Goal: Task Accomplishment & Management: Use online tool/utility

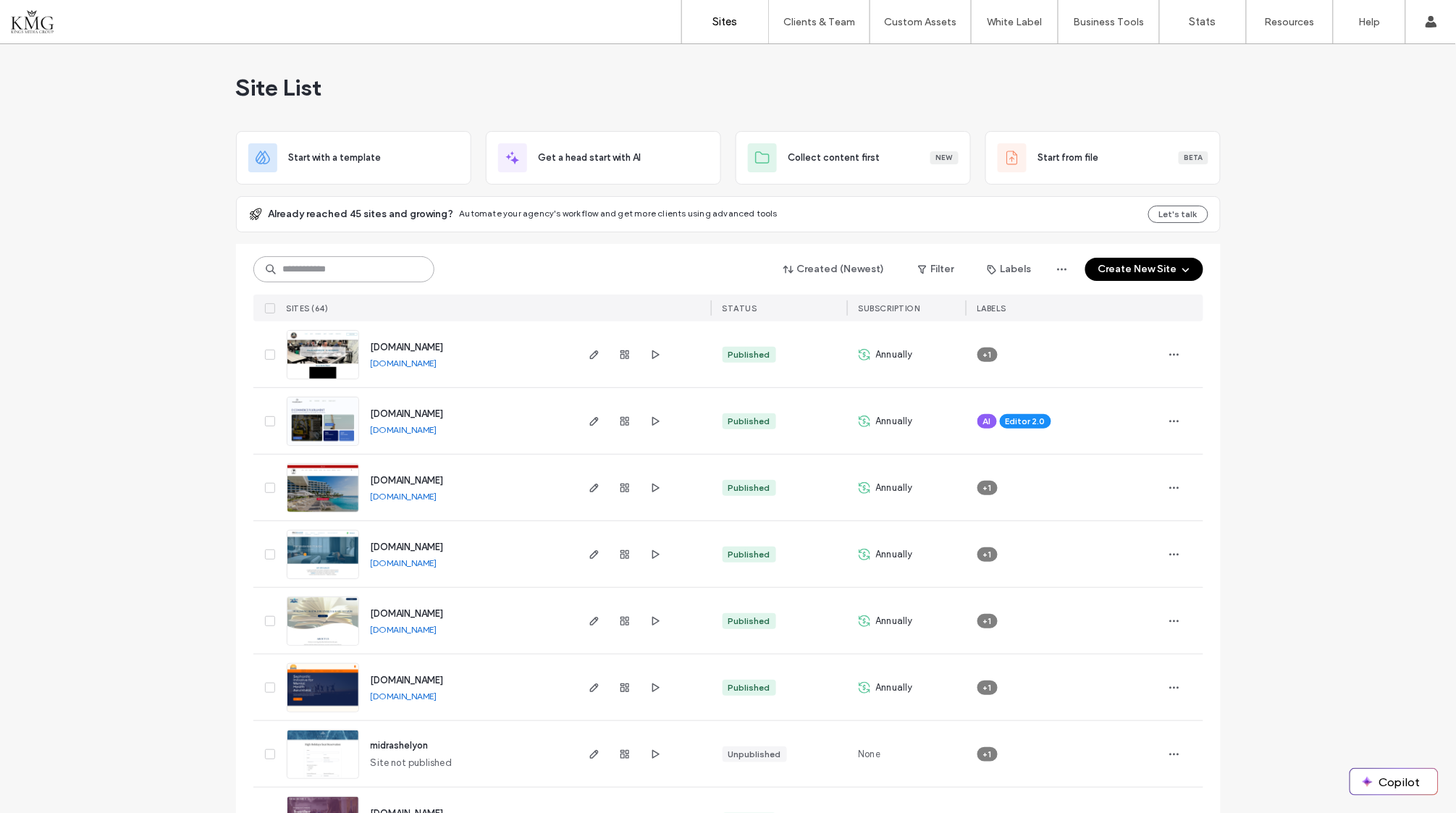
click at [335, 263] on input at bounding box center [344, 269] width 181 height 26
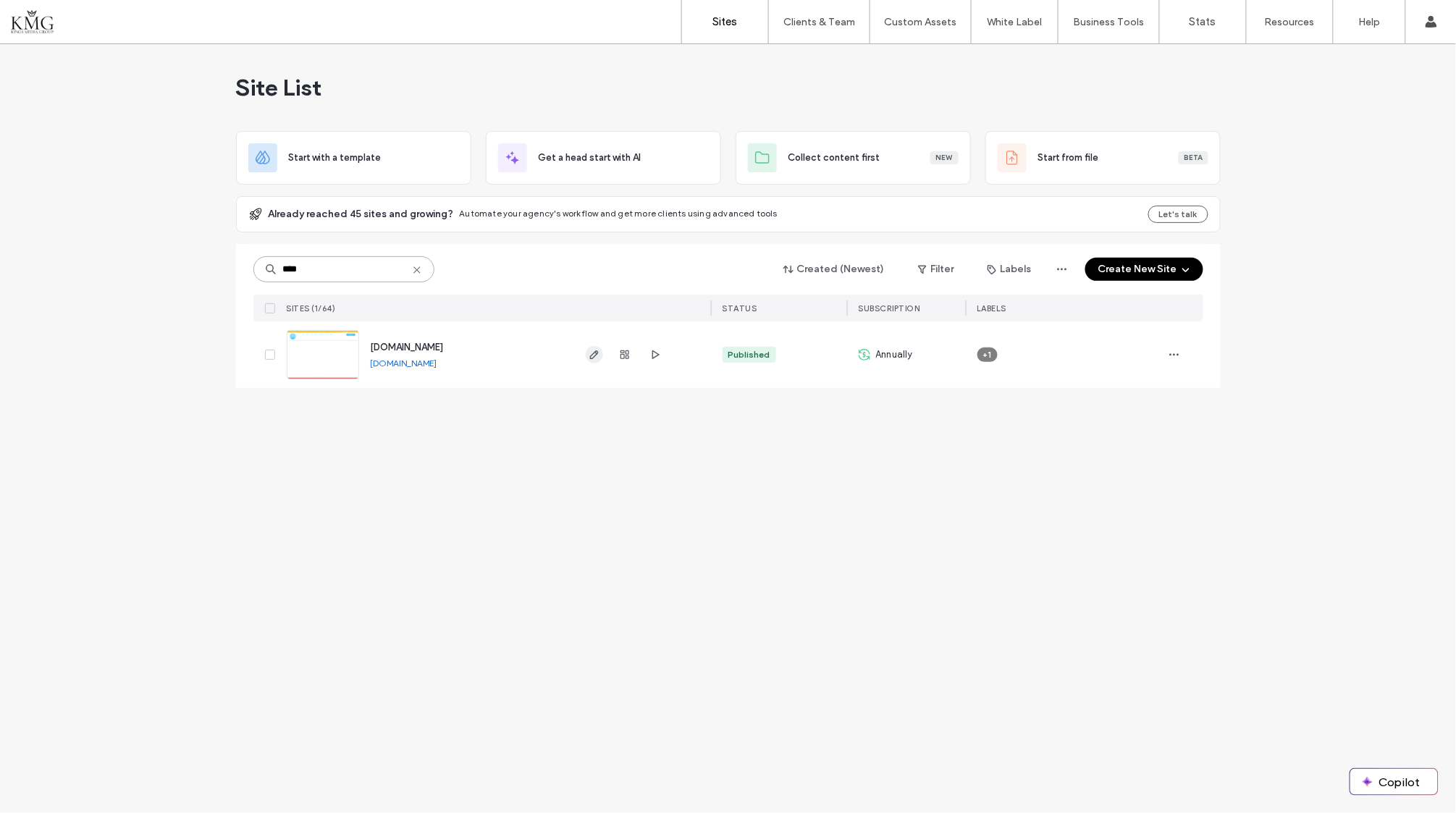
type input "****"
click at [595, 356] on icon "button" at bounding box center [595, 355] width 12 height 12
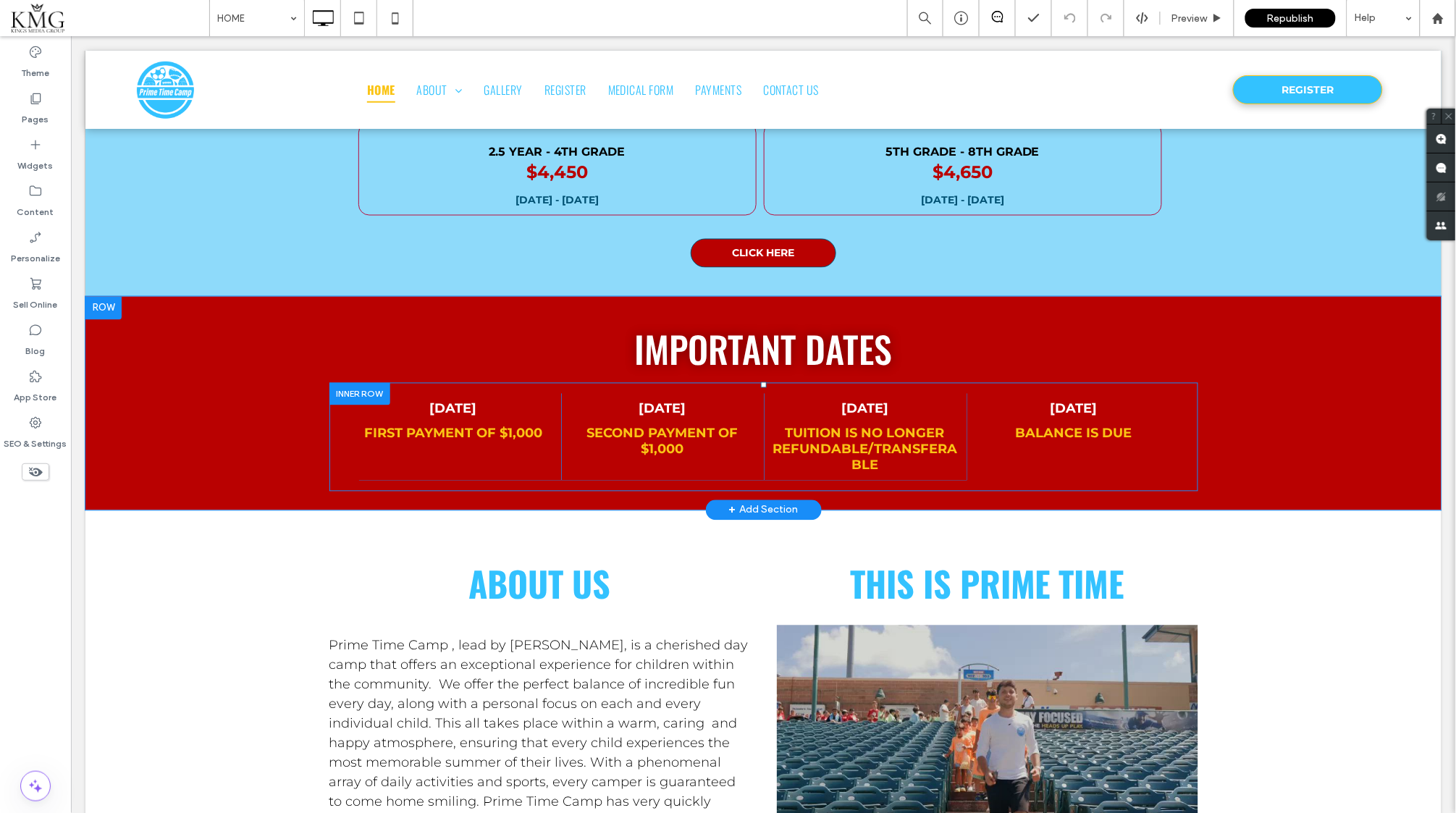
scroll to position [668, 0]
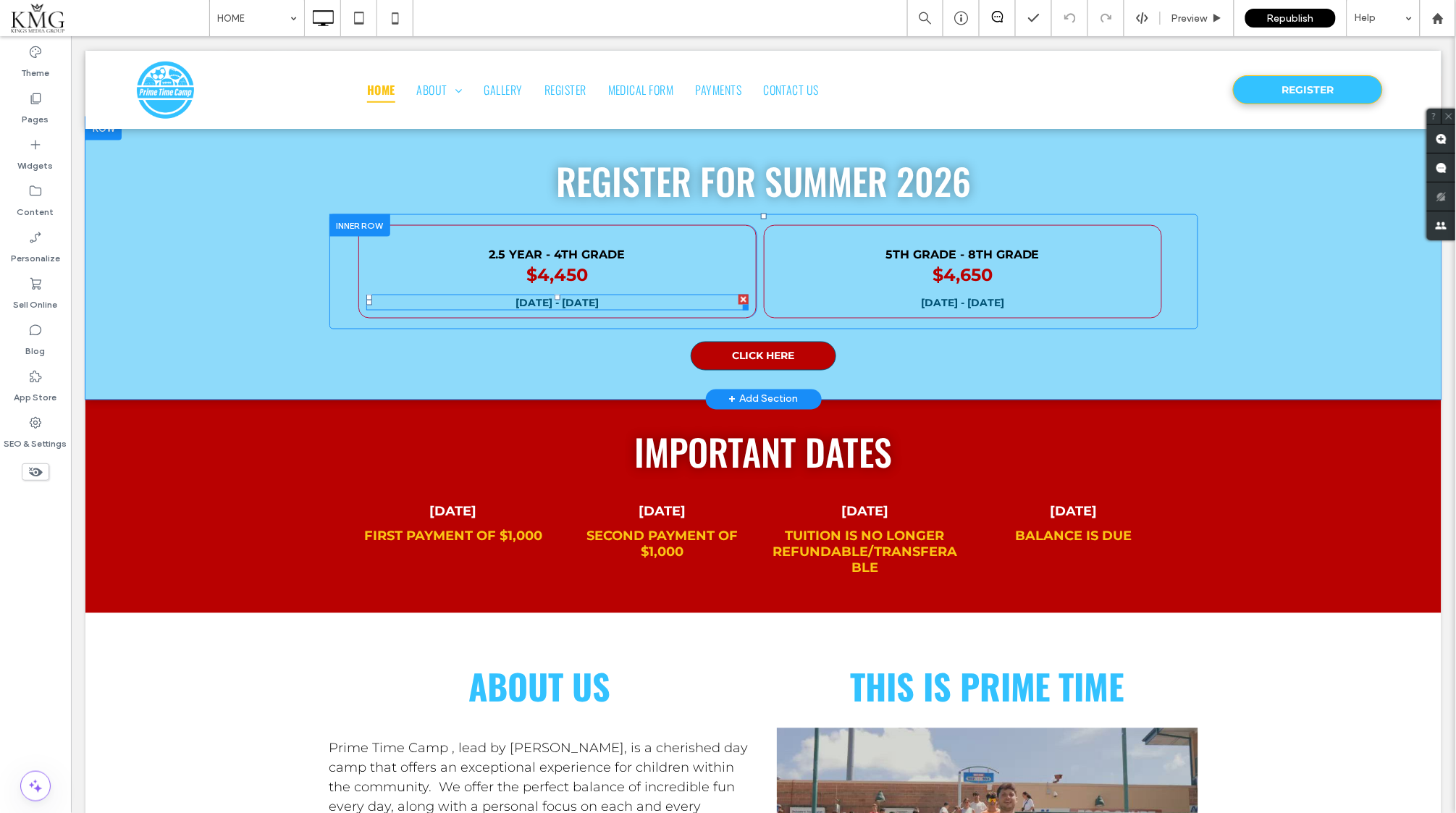
click at [739, 295] on div at bounding box center [743, 299] width 10 height 10
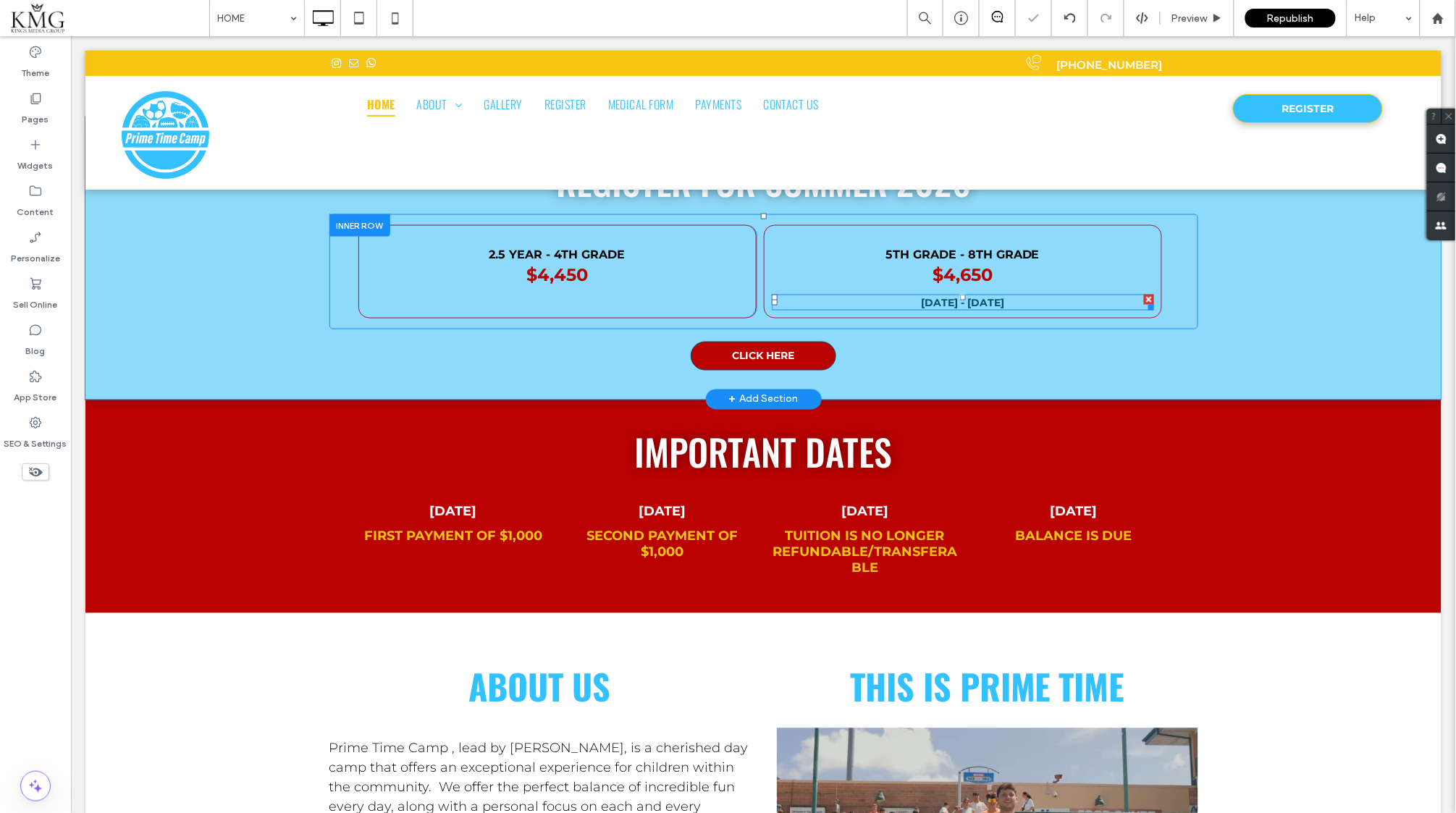
click at [1148, 295] on div at bounding box center [1148, 299] width 10 height 10
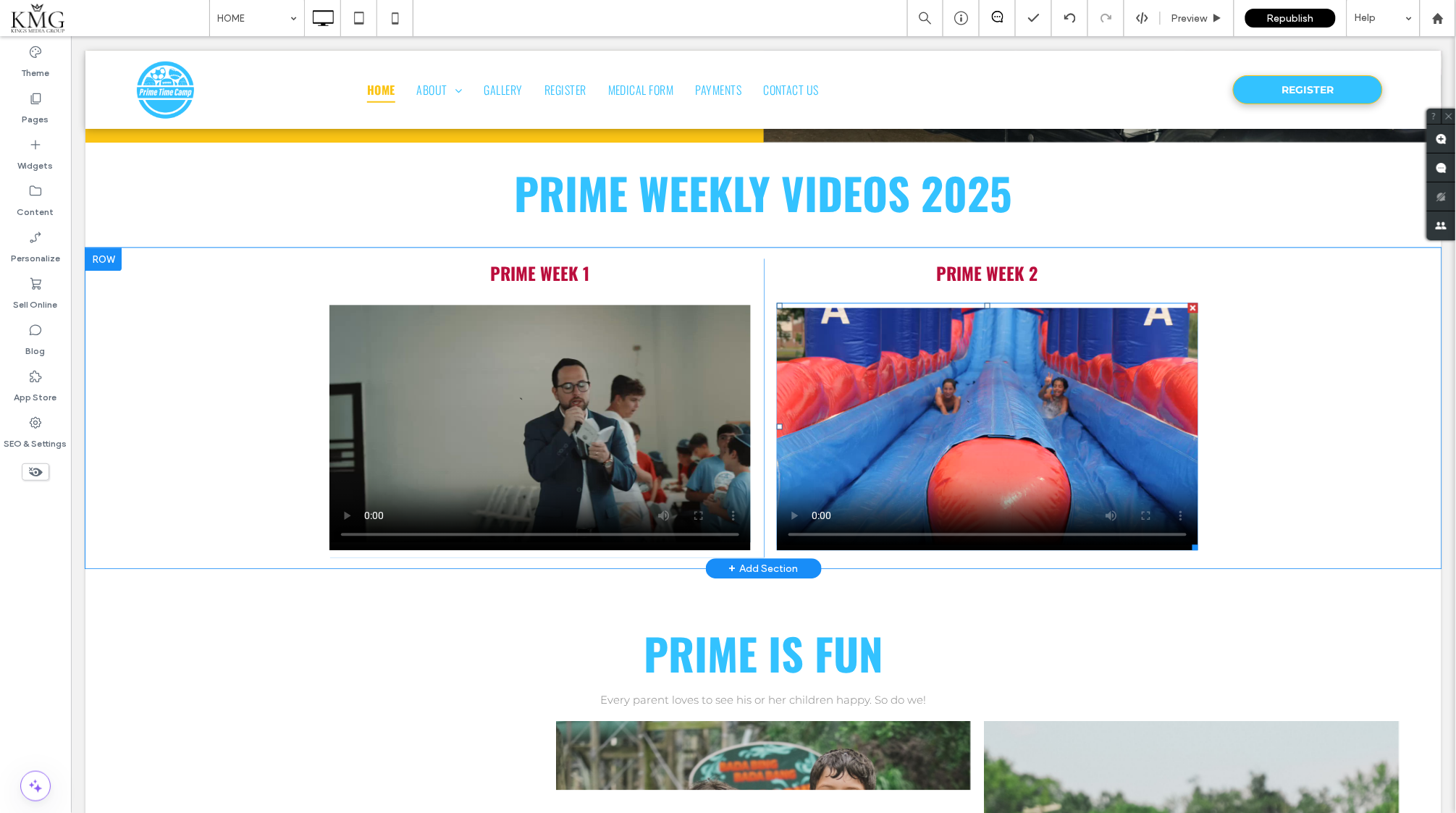
scroll to position [2890, 0]
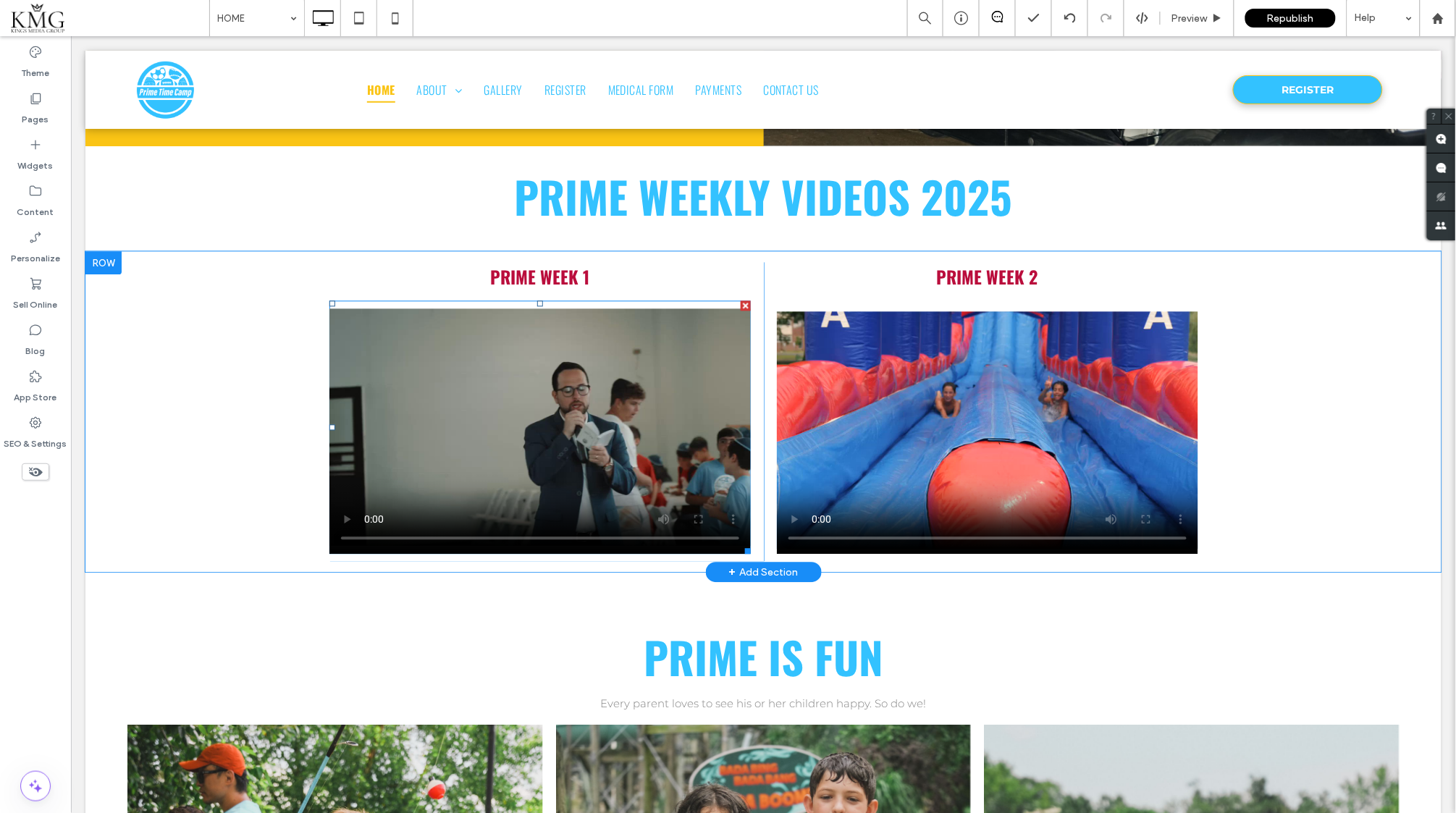
click at [584, 345] on span at bounding box center [539, 427] width 422 height 254
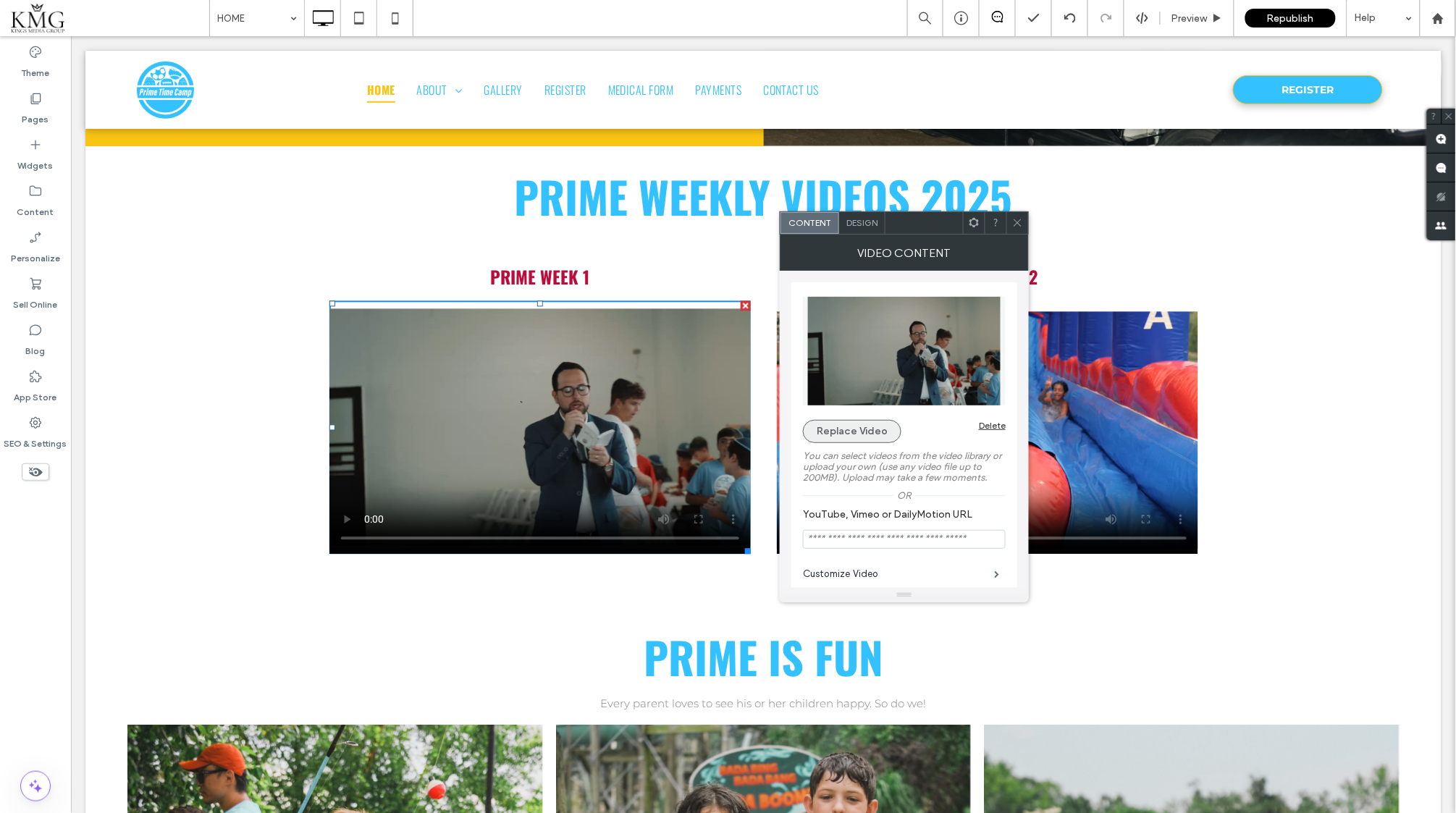
click at [832, 431] on button "Replace Video" at bounding box center [852, 431] width 98 height 23
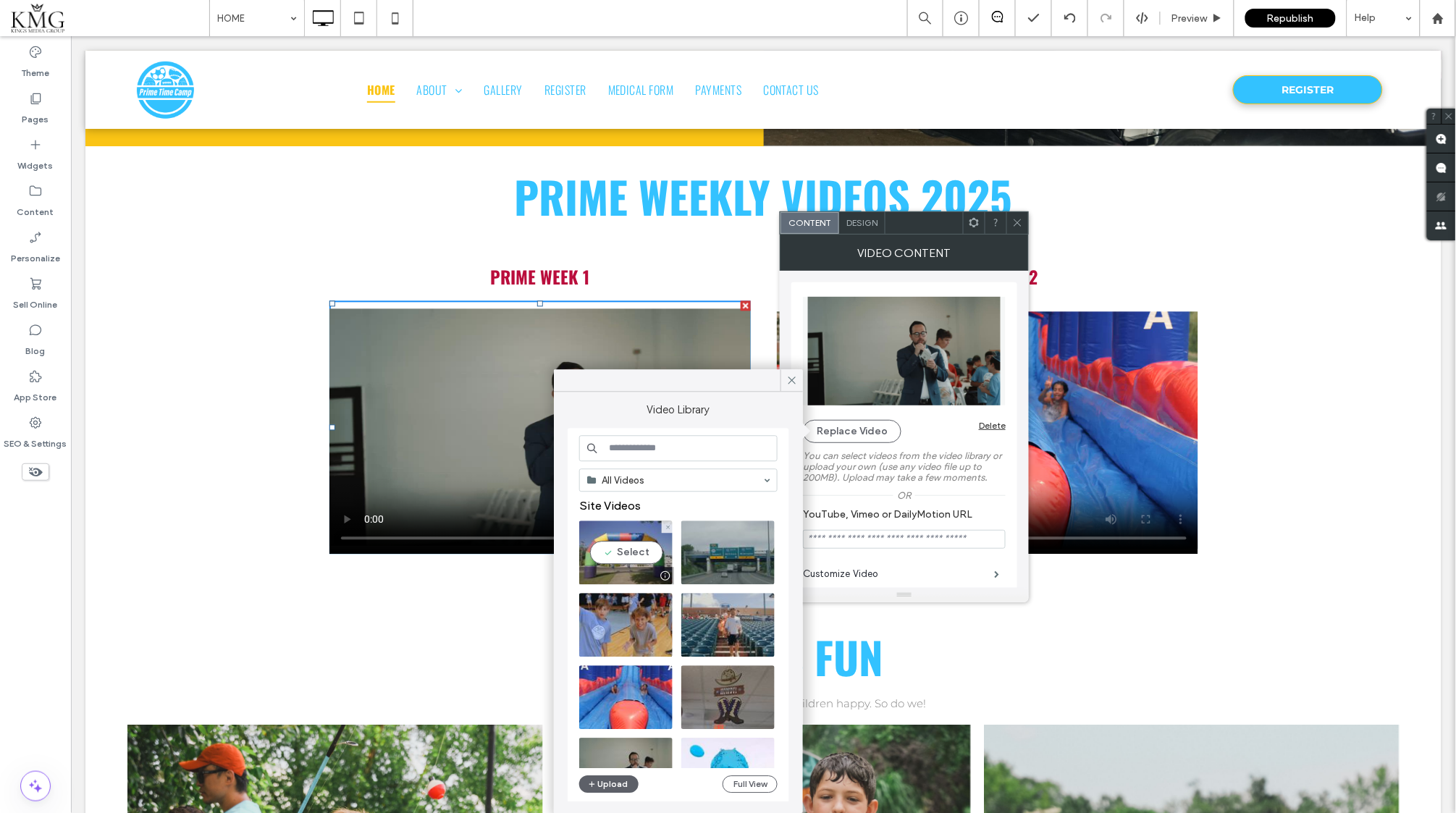
click at [633, 553] on video at bounding box center [626, 553] width 93 height 64
type input "**********"
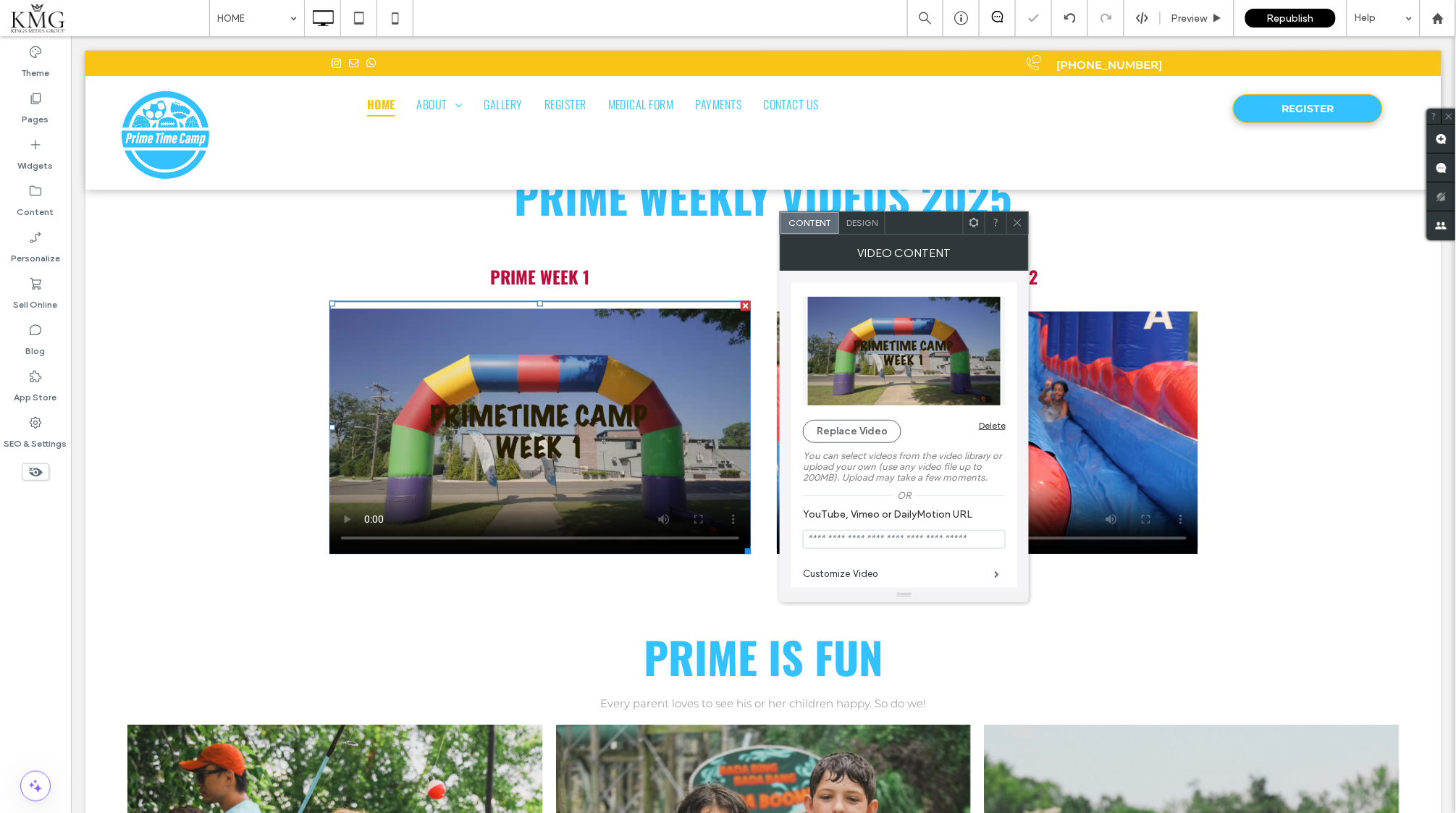
click at [1016, 217] on icon at bounding box center [1017, 223] width 11 height 11
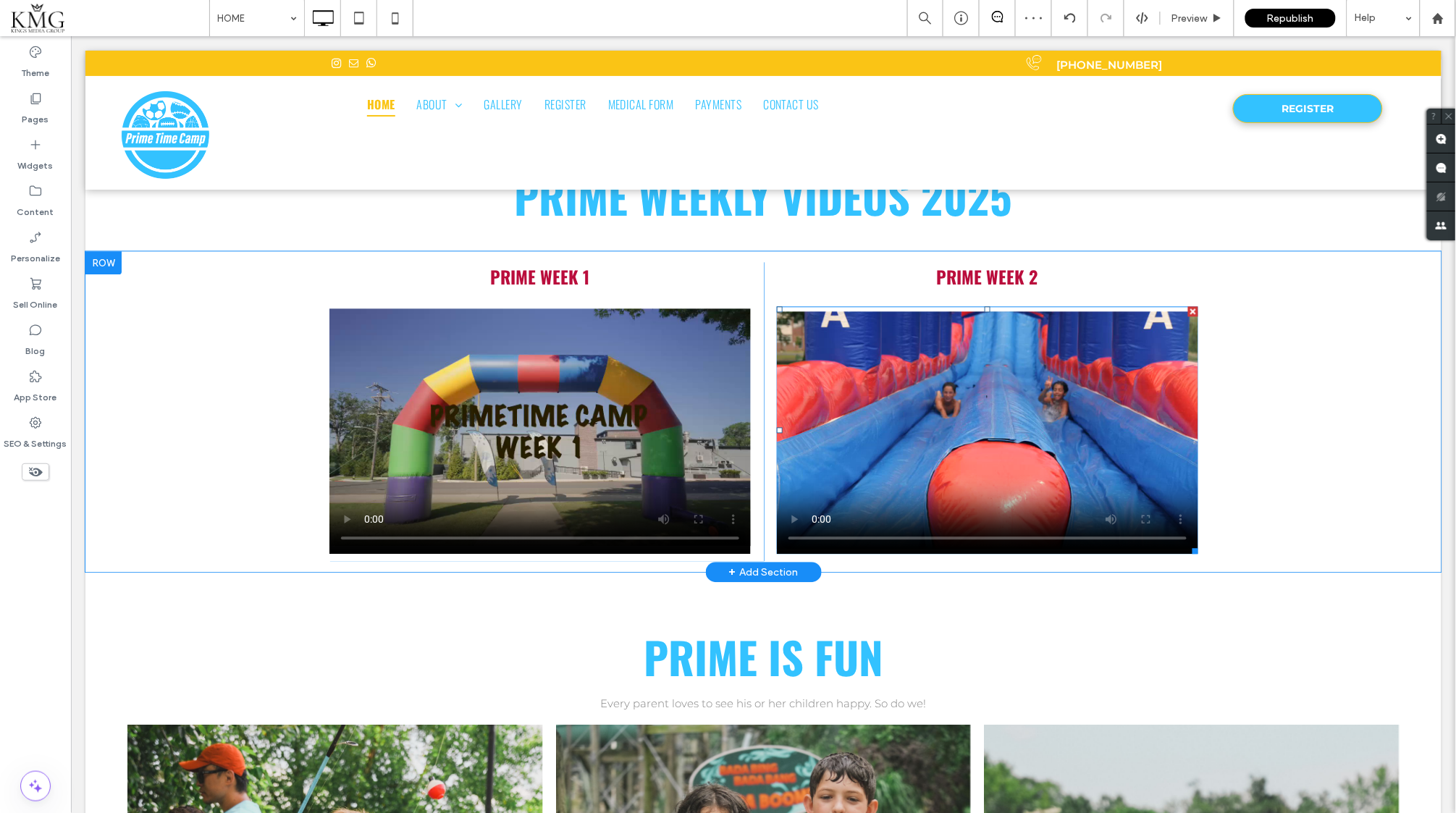
click at [960, 336] on span at bounding box center [987, 430] width 422 height 248
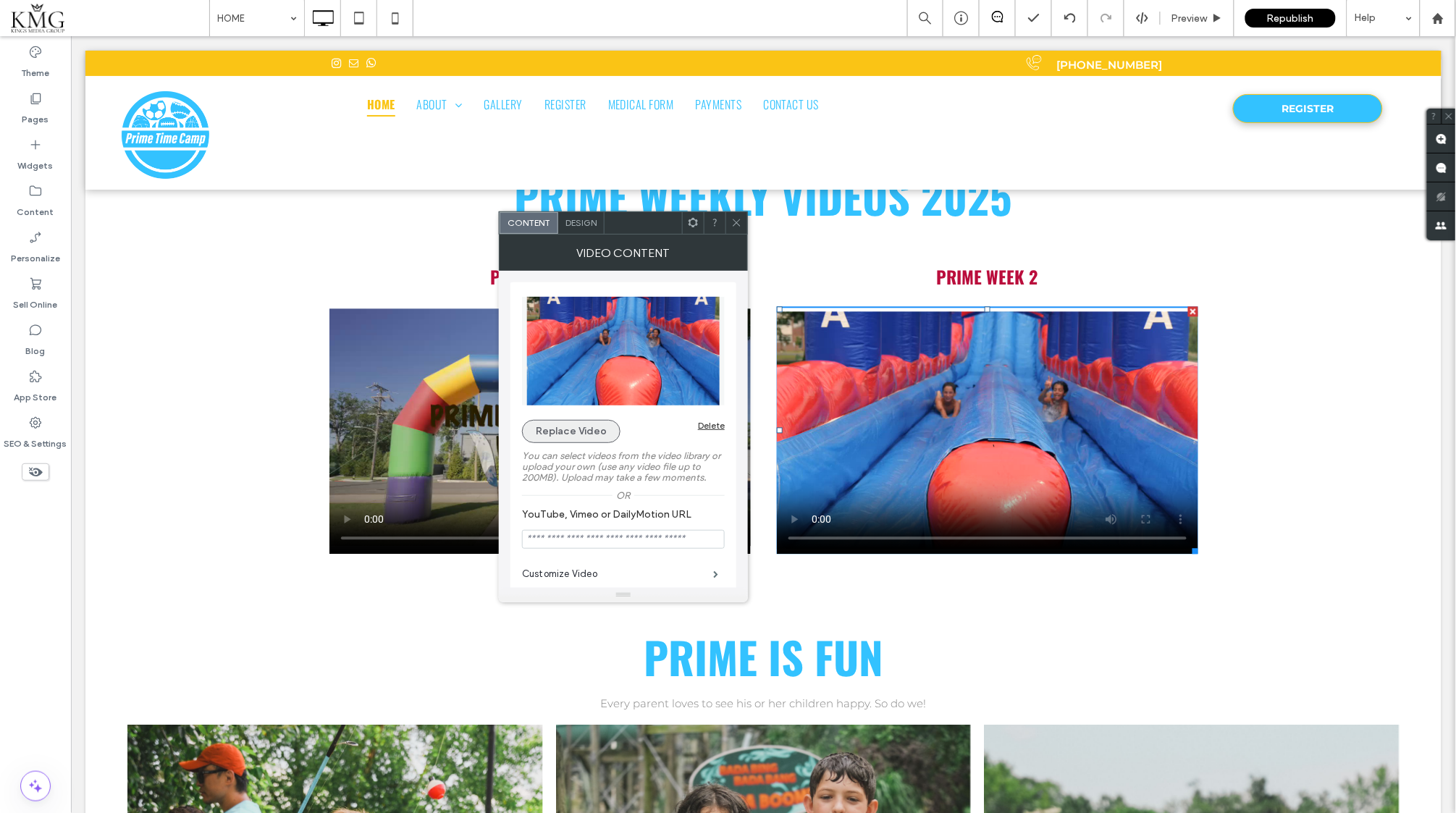
click at [565, 431] on button "Replace Video" at bounding box center [571, 431] width 98 height 23
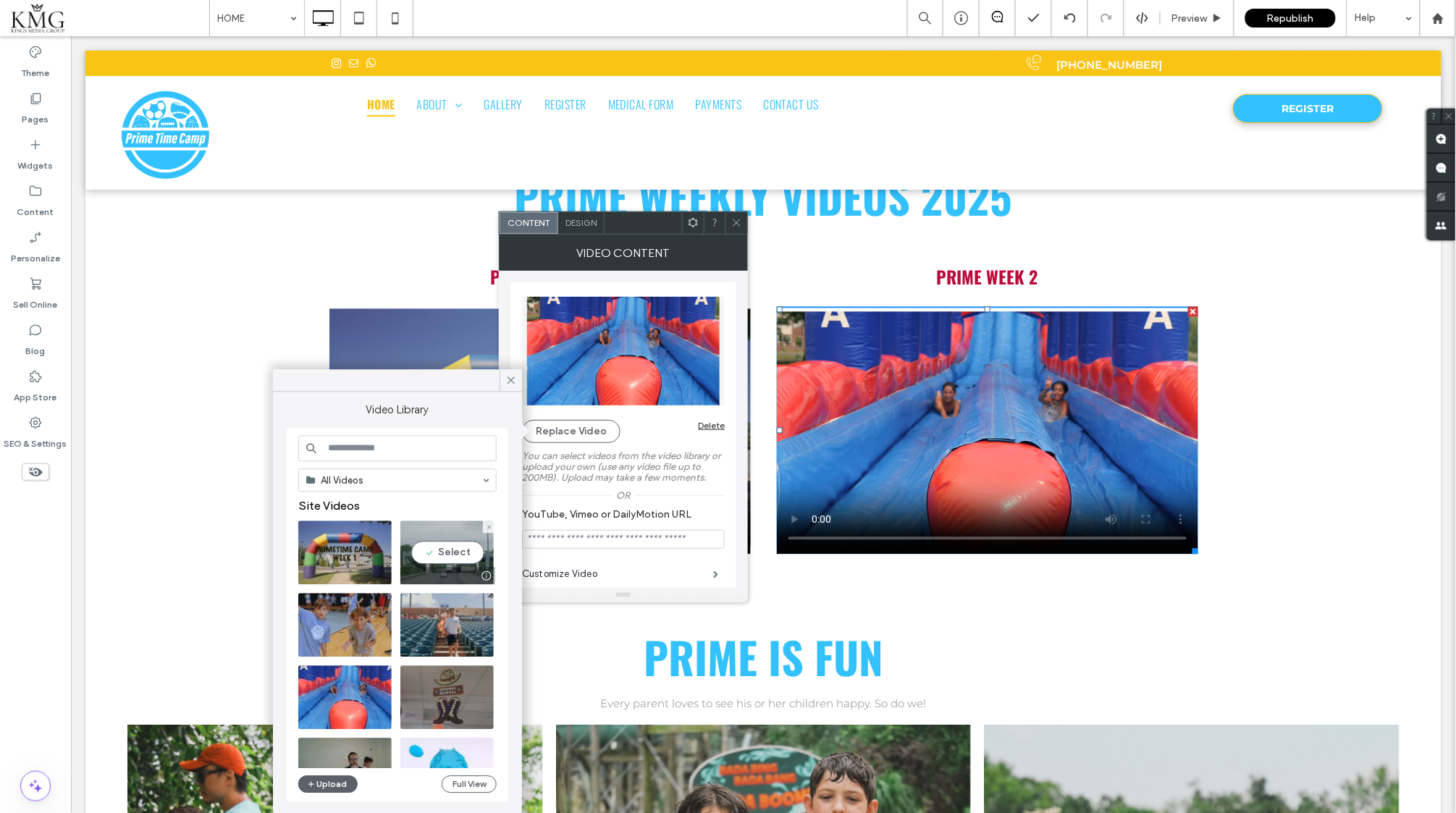
click at [455, 553] on video at bounding box center [447, 553] width 93 height 64
type input "**********"
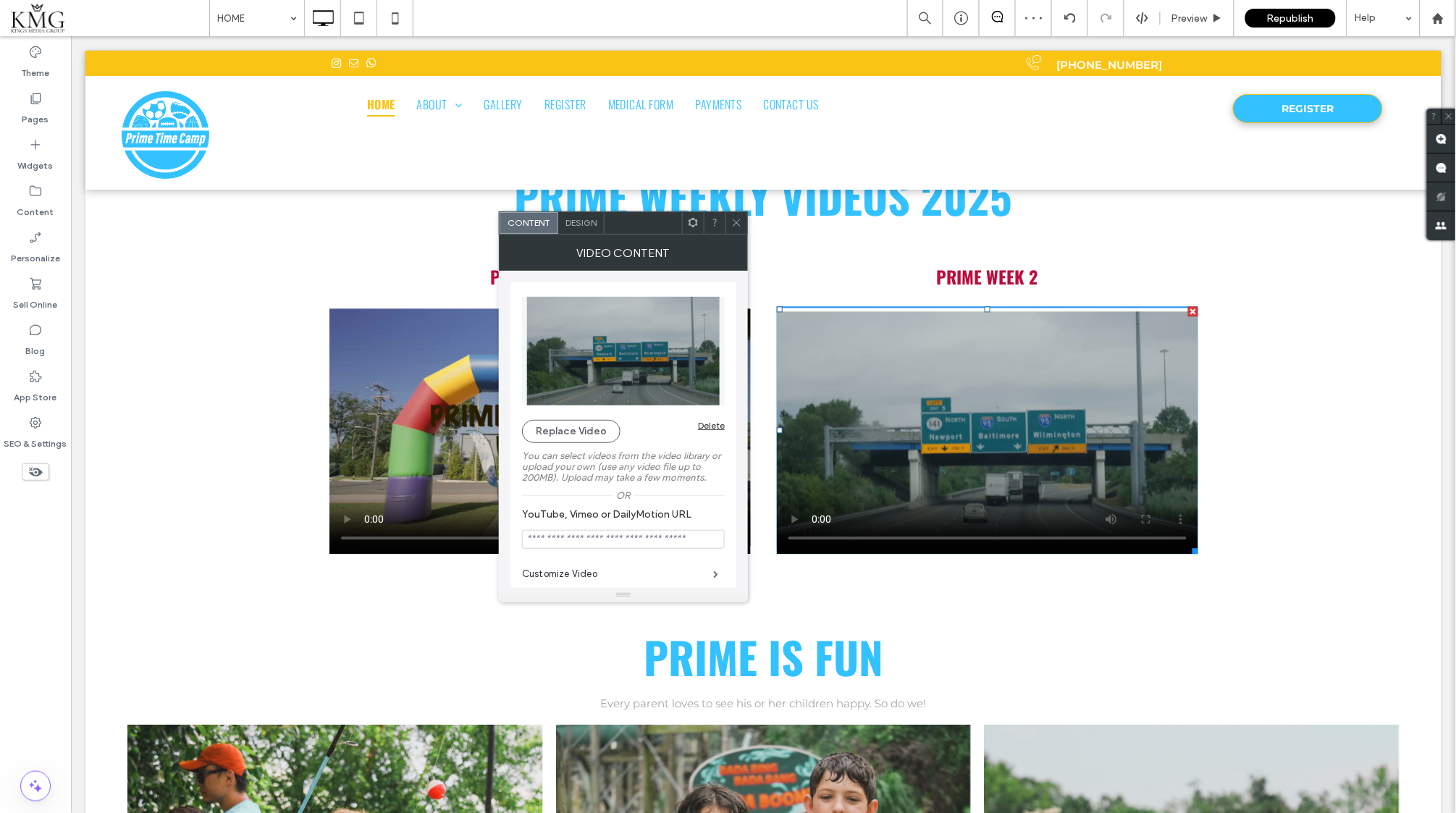
click at [739, 222] on icon at bounding box center [736, 223] width 11 height 11
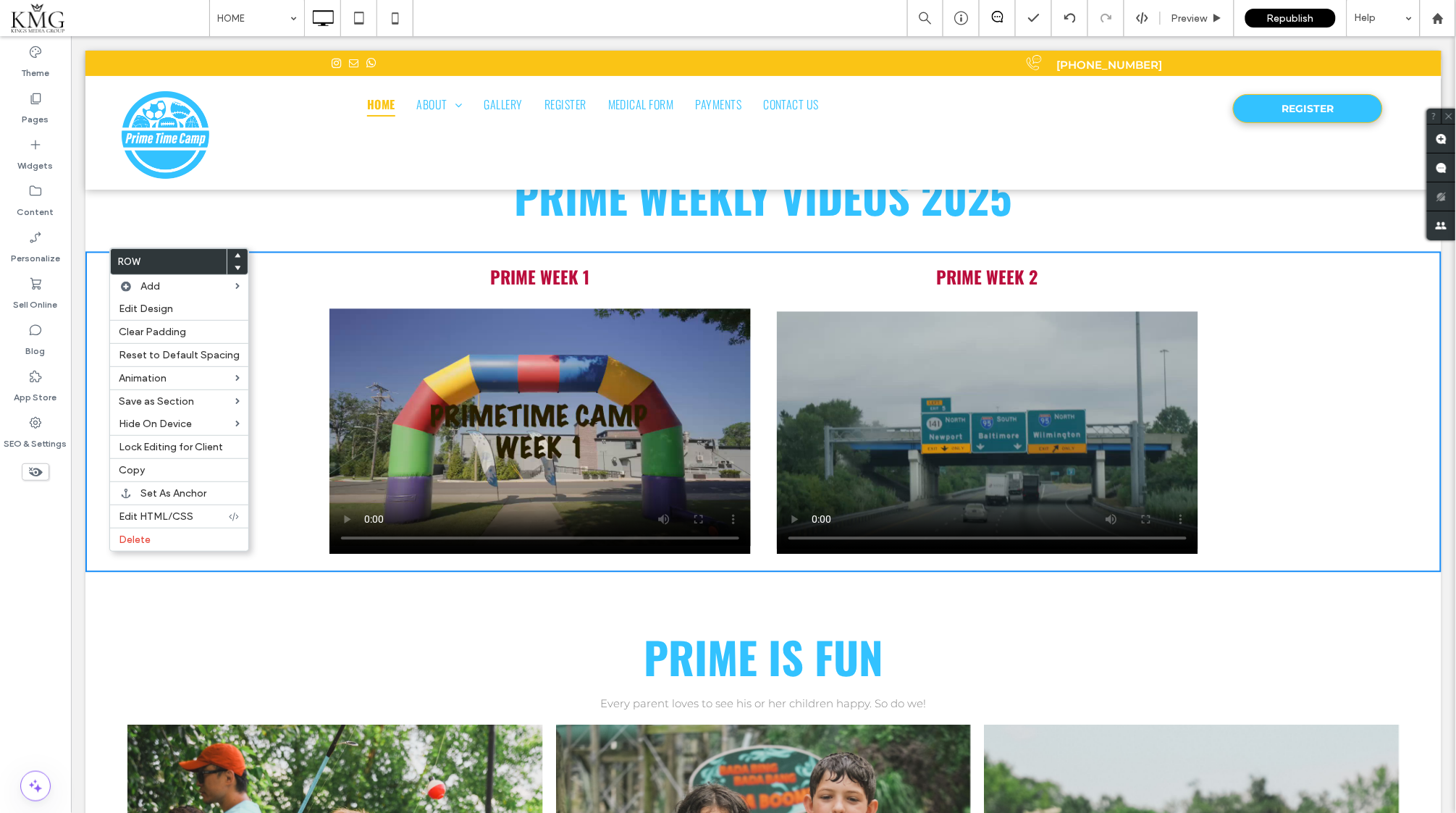
click at [32, 472] on icon at bounding box center [36, 472] width 16 height 16
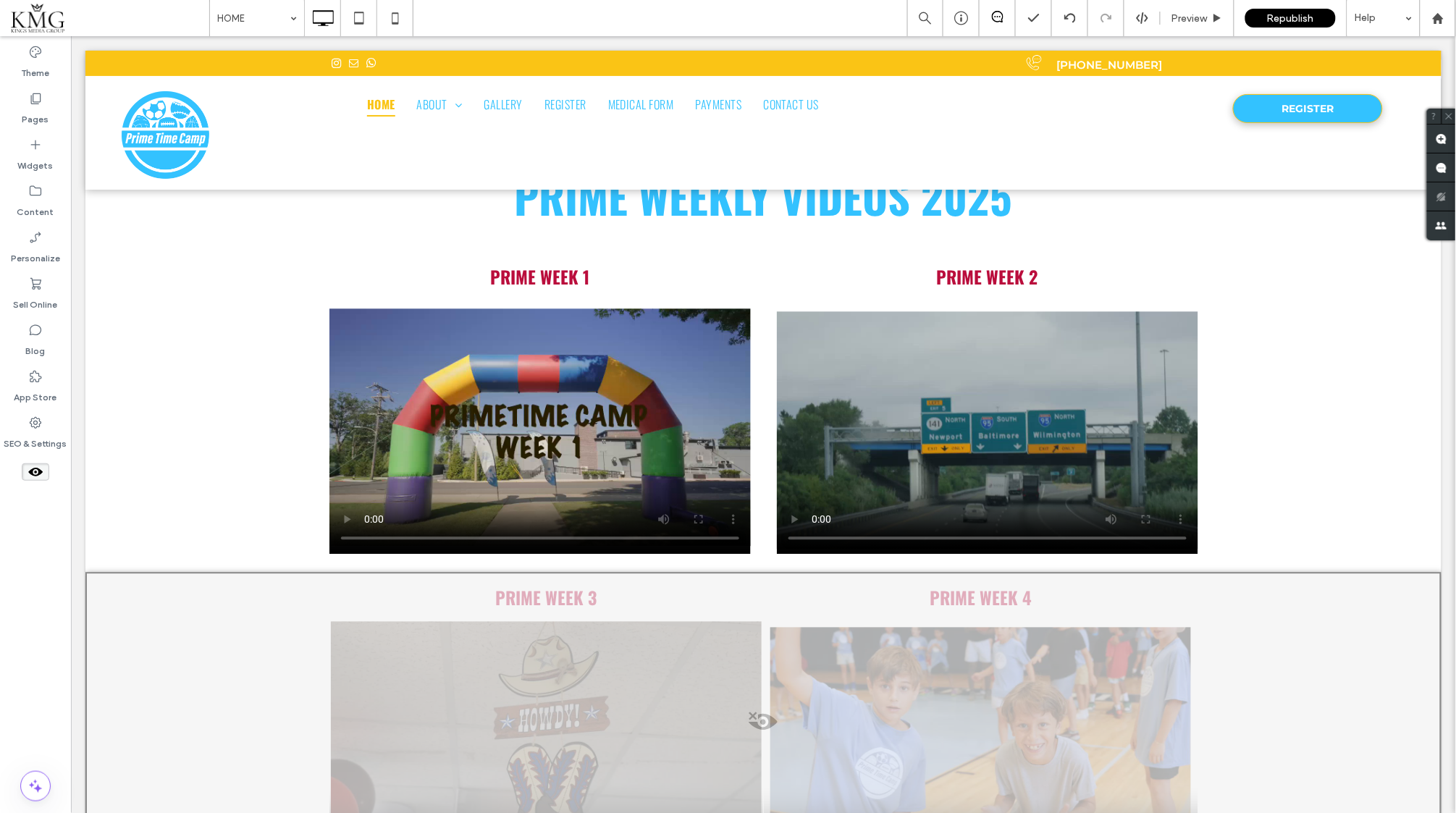
click at [330, 578] on div at bounding box center [763, 726] width 1356 height 309
click at [356, 592] on button "Yes" at bounding box center [350, 596] width 45 height 18
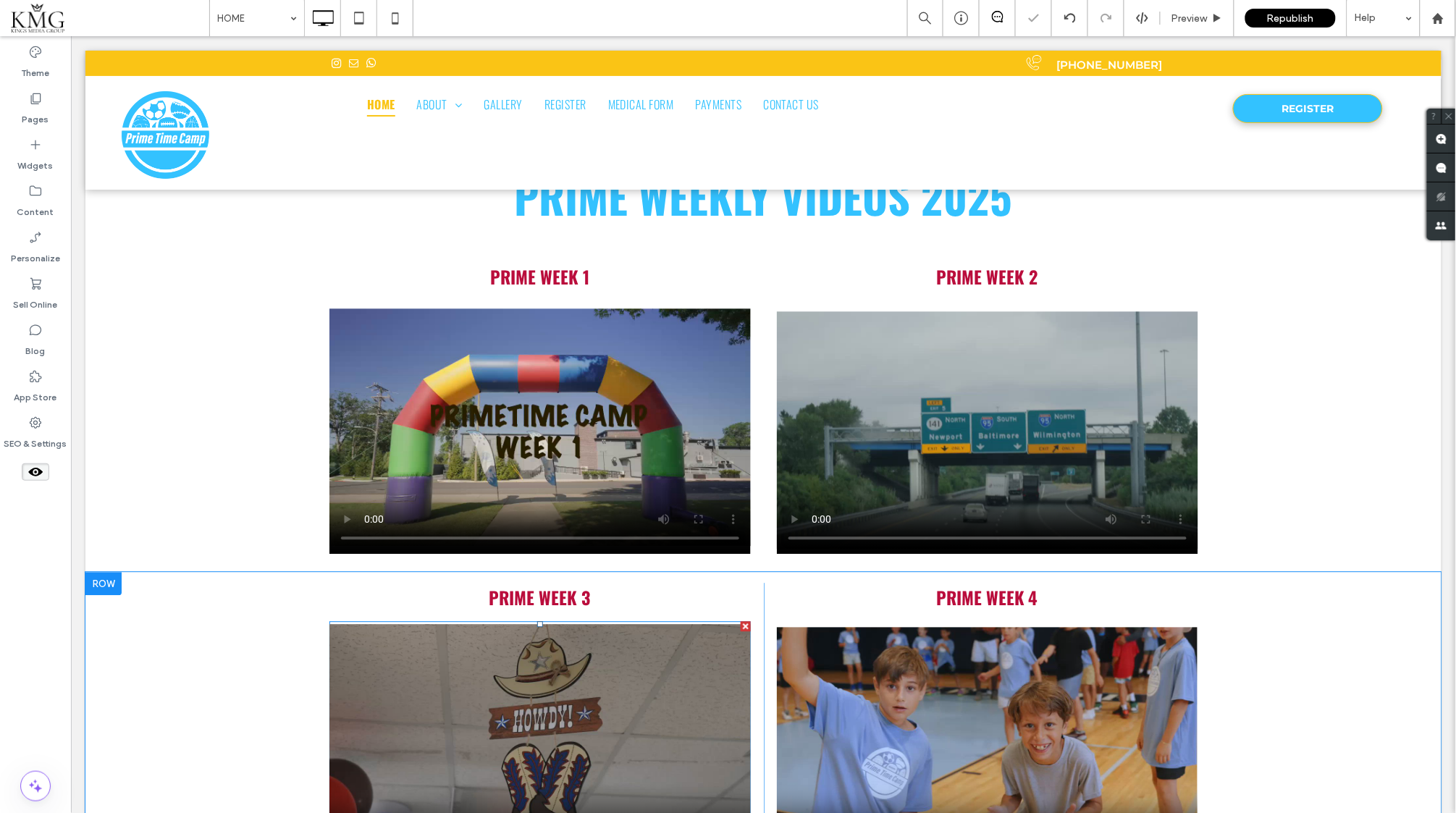
click at [466, 641] on span at bounding box center [539, 743] width 422 height 243
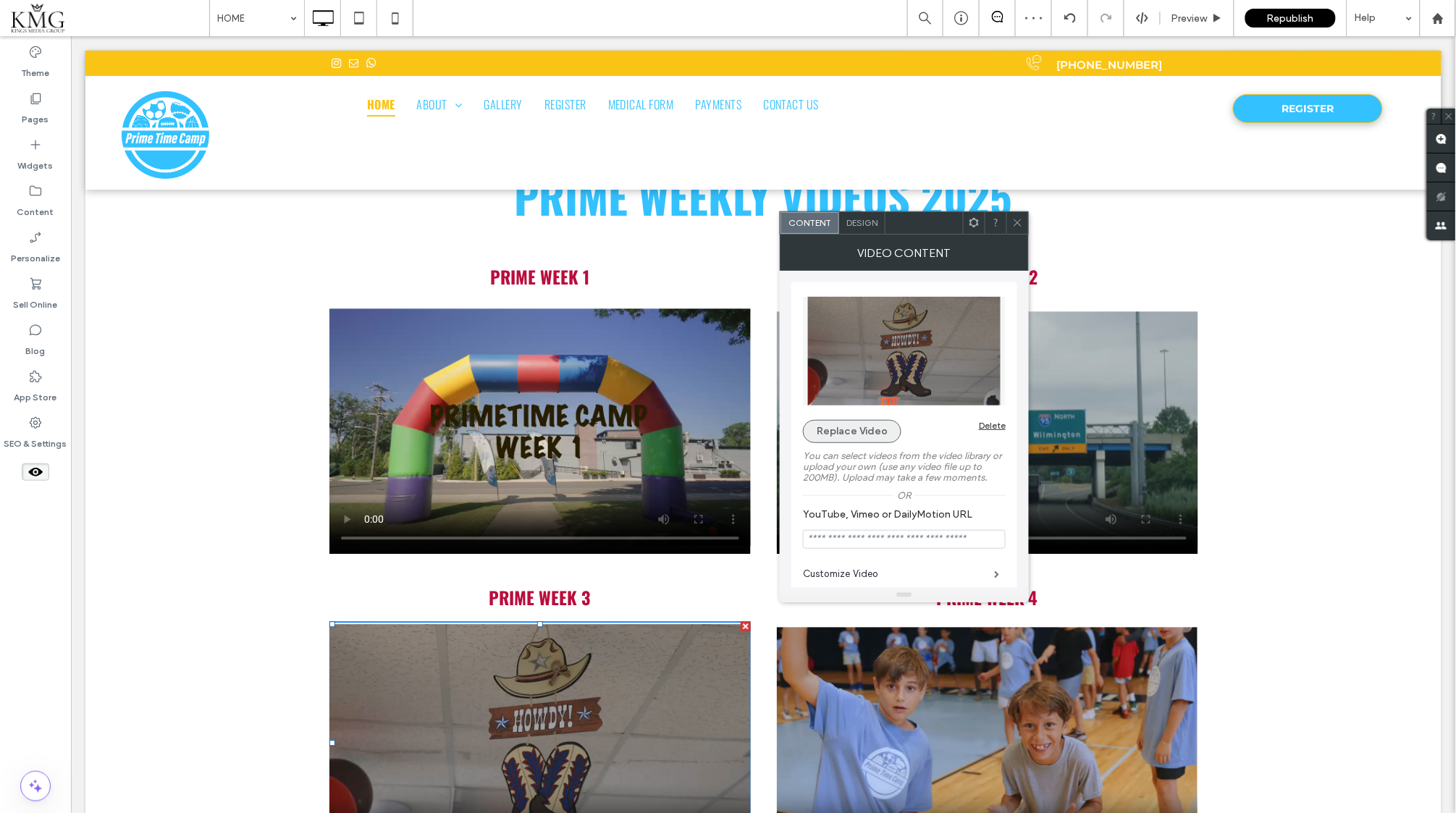
click at [851, 428] on button "Replace Video" at bounding box center [852, 431] width 98 height 23
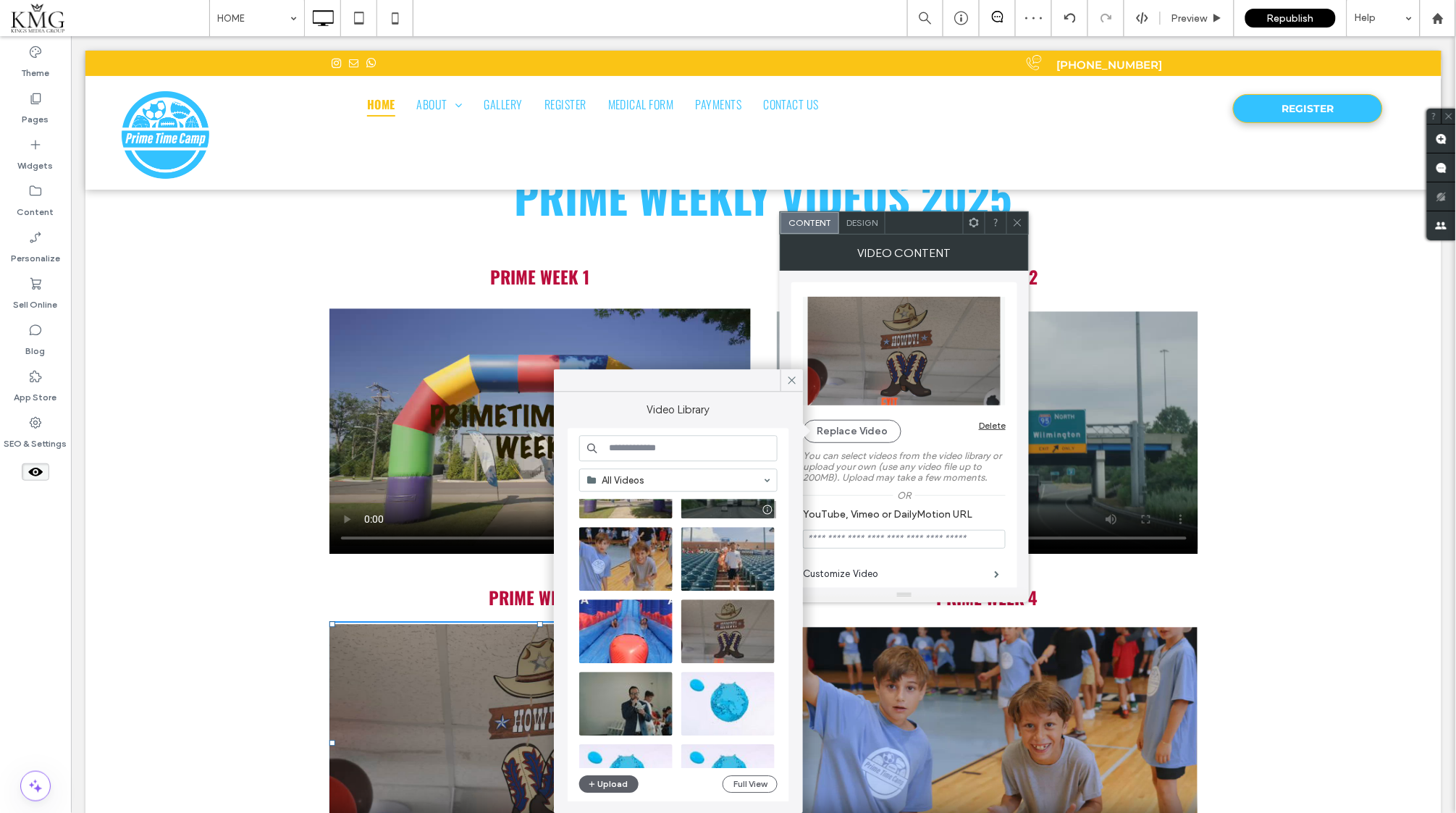
scroll to position [67, 0]
click at [644, 557] on video at bounding box center [626, 559] width 93 height 64
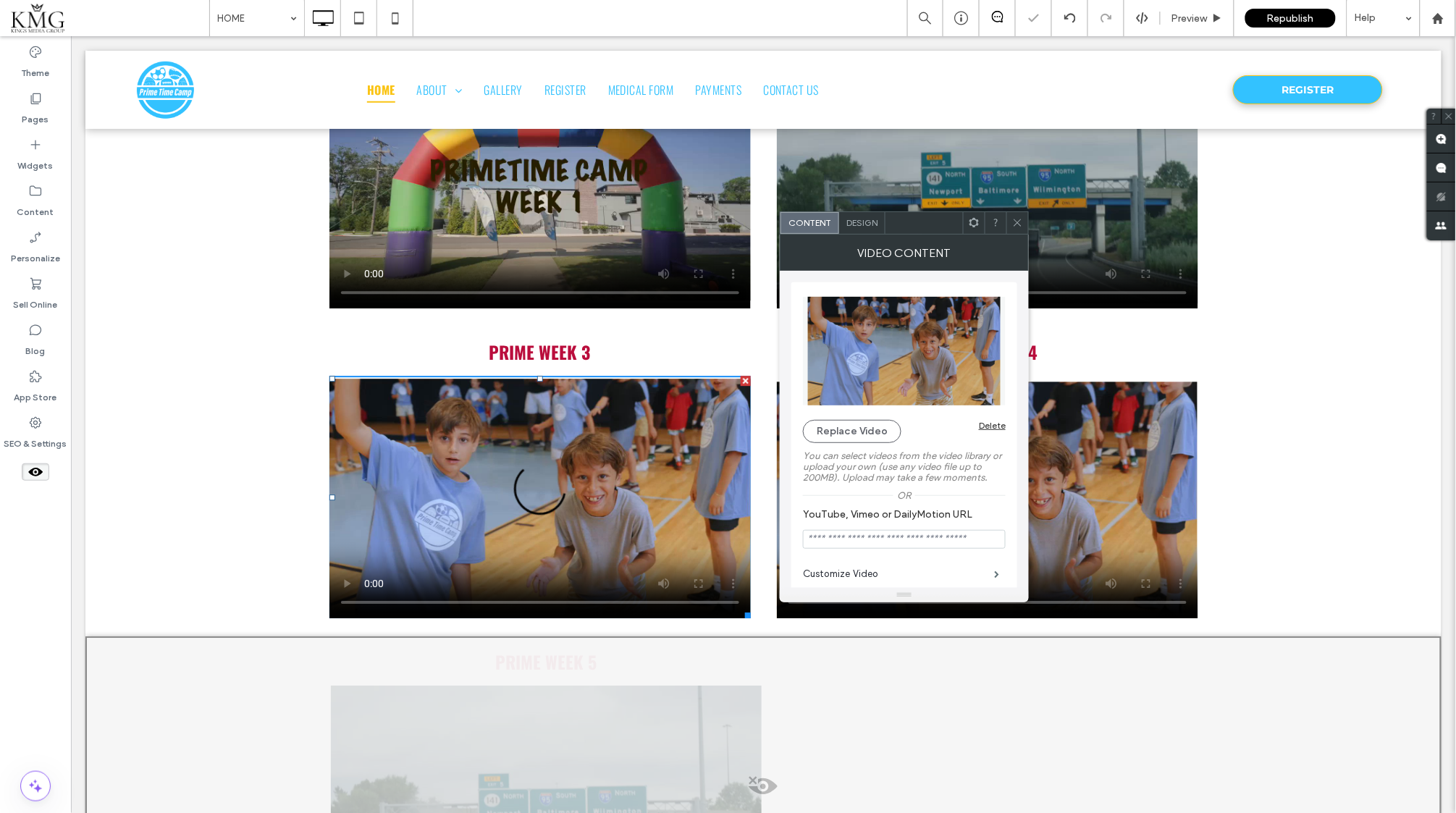
scroll to position [3154, 0]
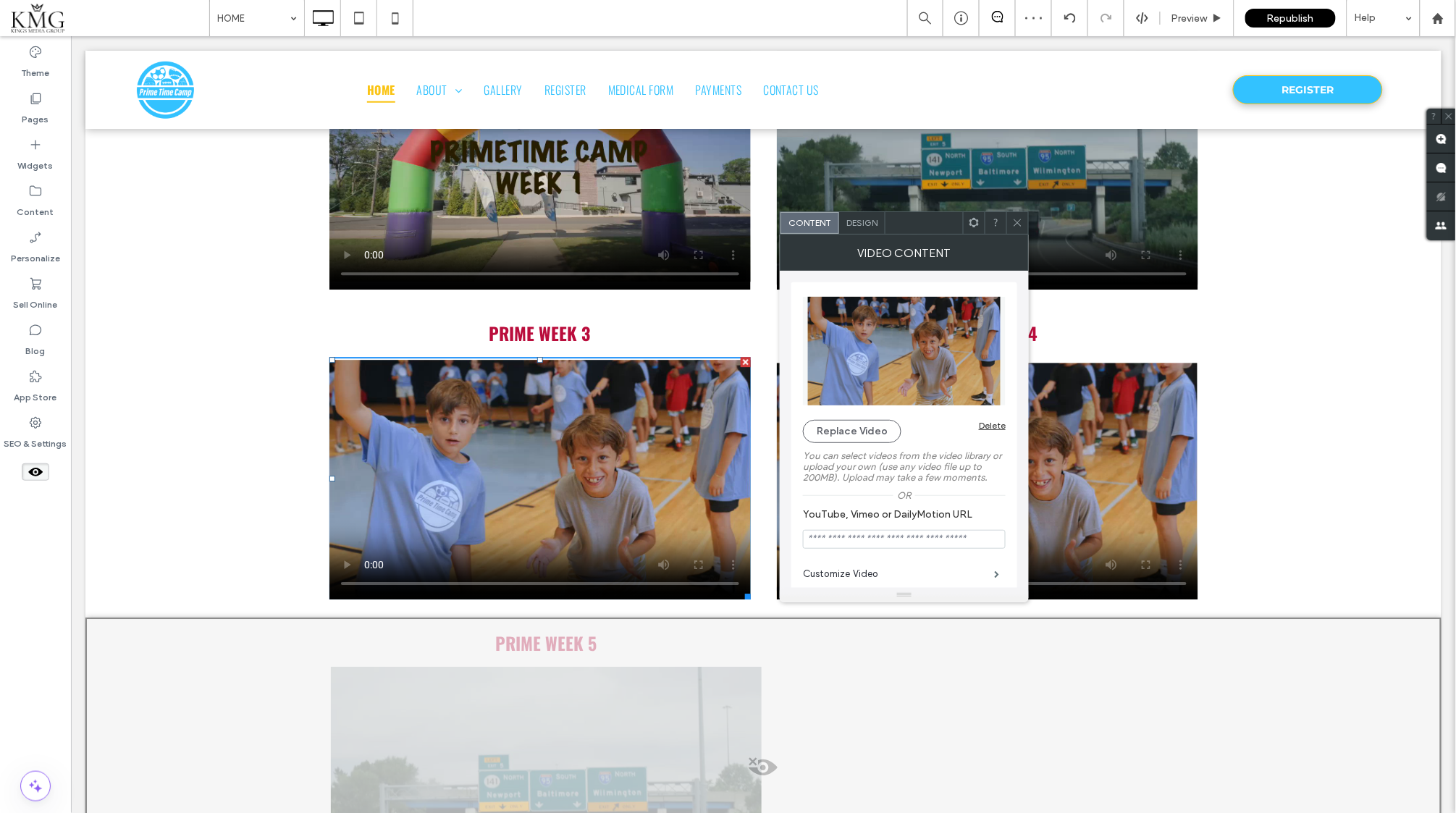
click at [1021, 225] on icon at bounding box center [1017, 223] width 11 height 11
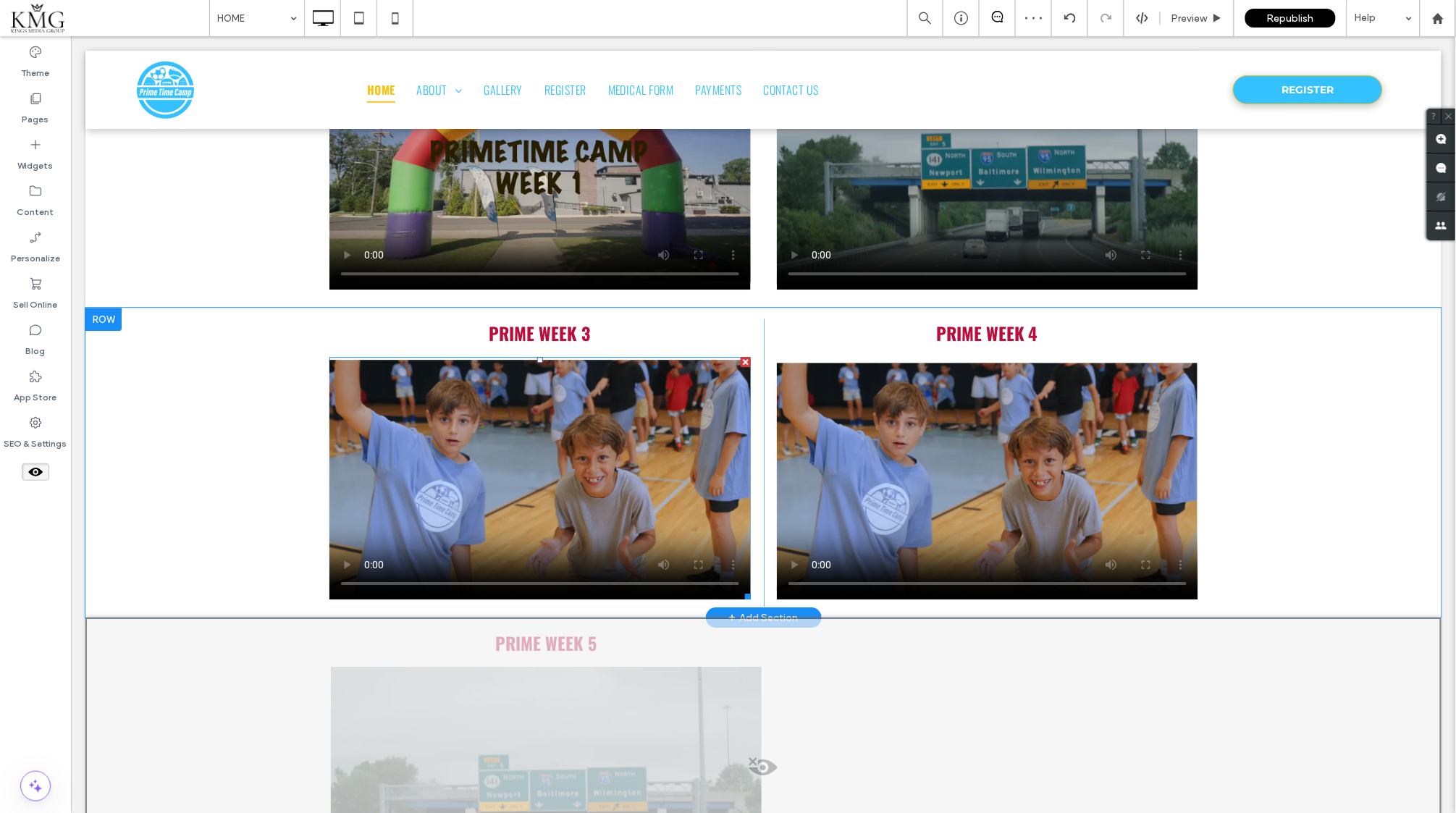
click at [542, 451] on span at bounding box center [539, 477] width 422 height 243
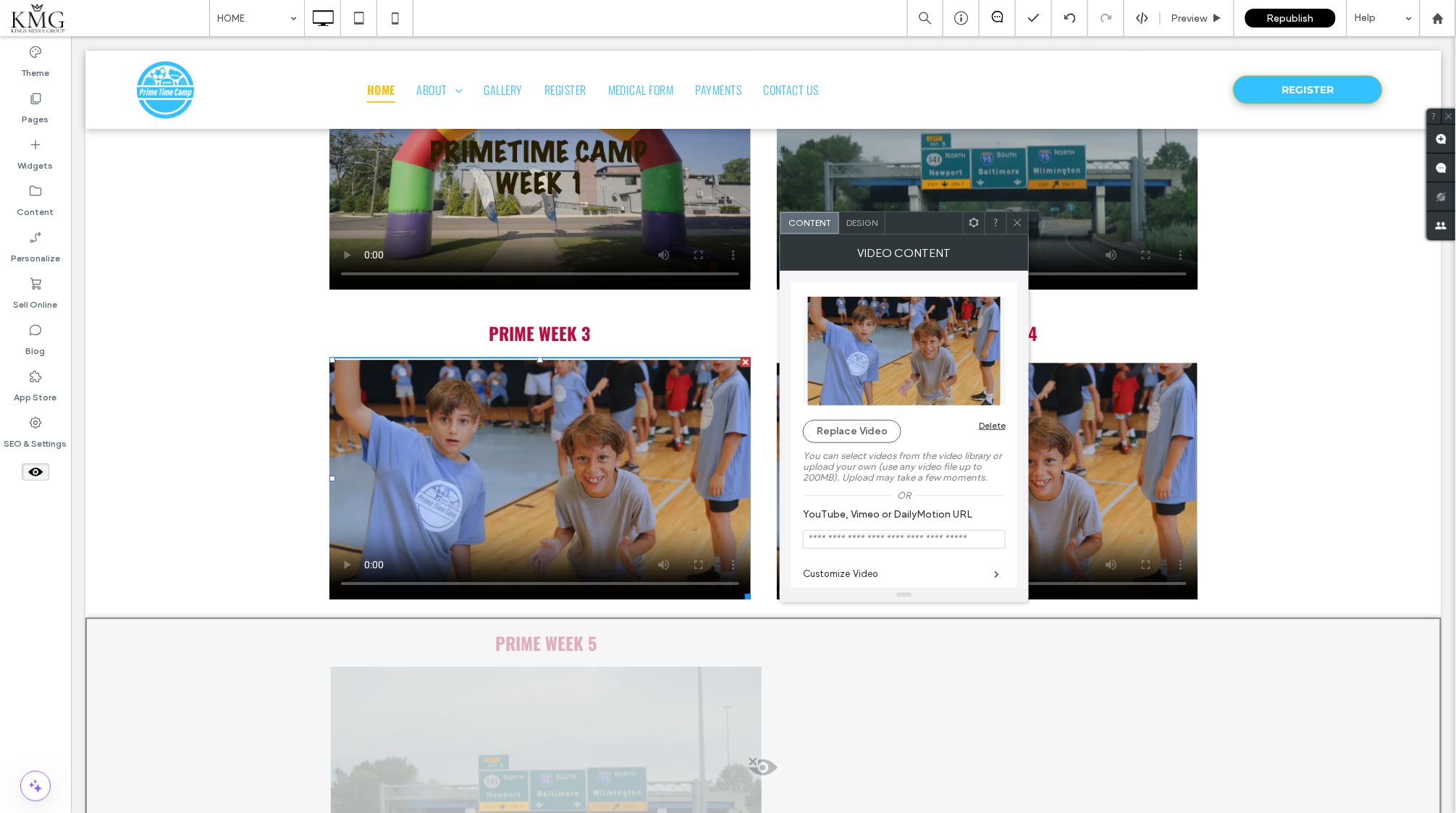
click at [536, 460] on video at bounding box center [539, 477] width 422 height 243
click at [368, 559] on video at bounding box center [539, 477] width 422 height 243
click at [1019, 220] on icon at bounding box center [1017, 223] width 11 height 11
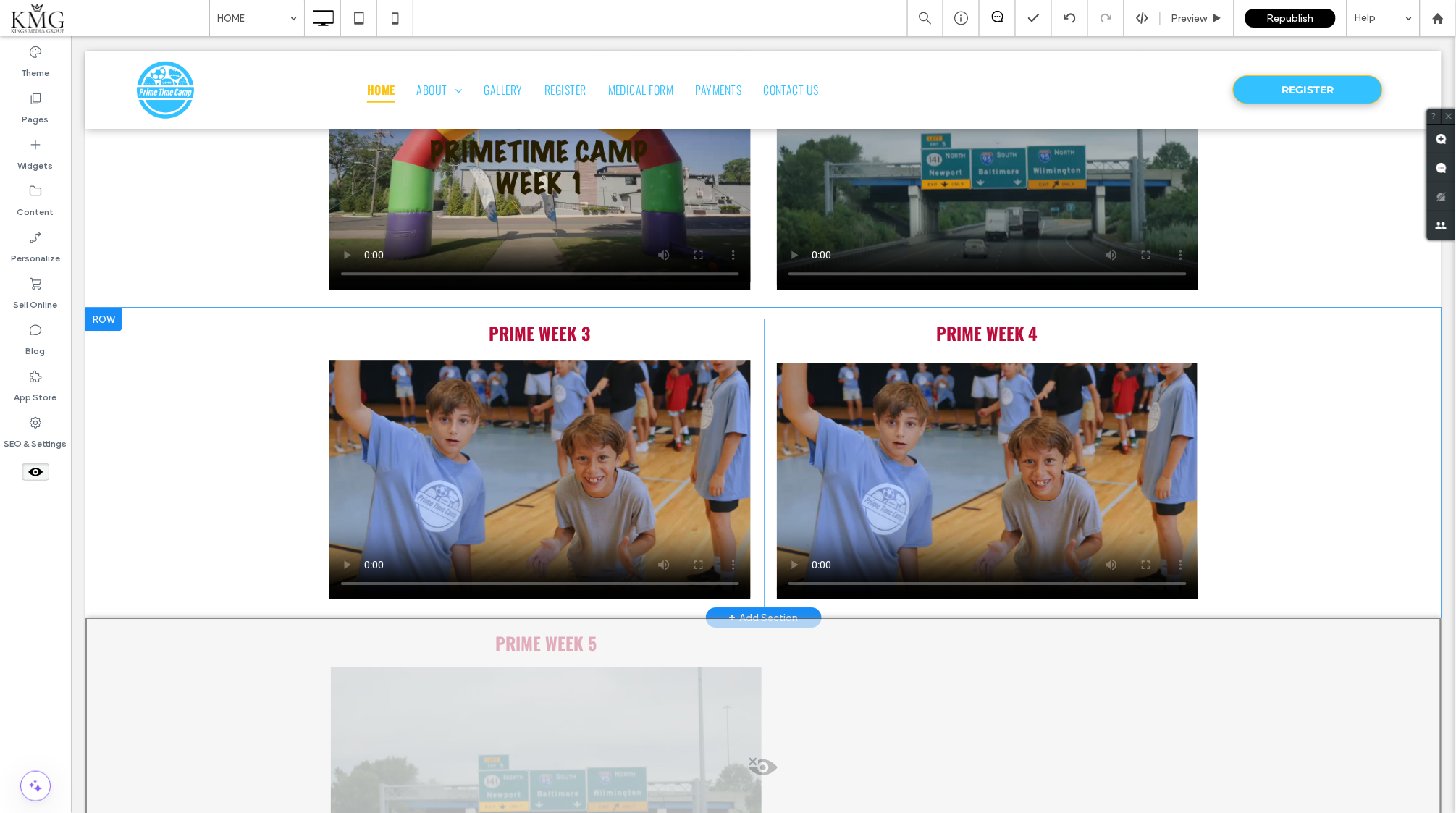
click at [994, 335] on div "PRIME WEEK 4 Click To Paste" at bounding box center [980, 462] width 434 height 289
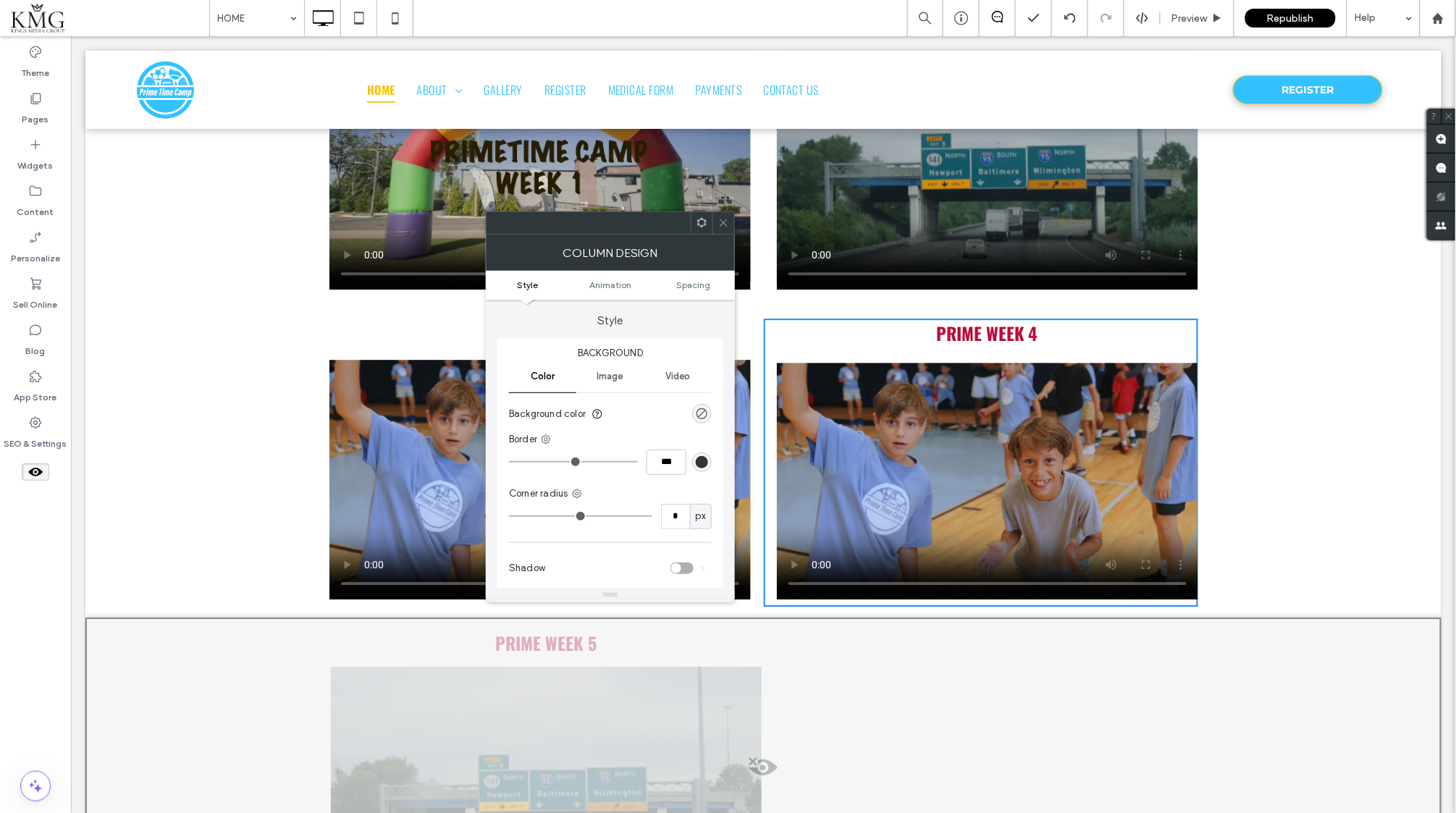
click at [989, 362] on video at bounding box center [987, 480] width 422 height 237
click at [722, 219] on icon at bounding box center [724, 223] width 11 height 11
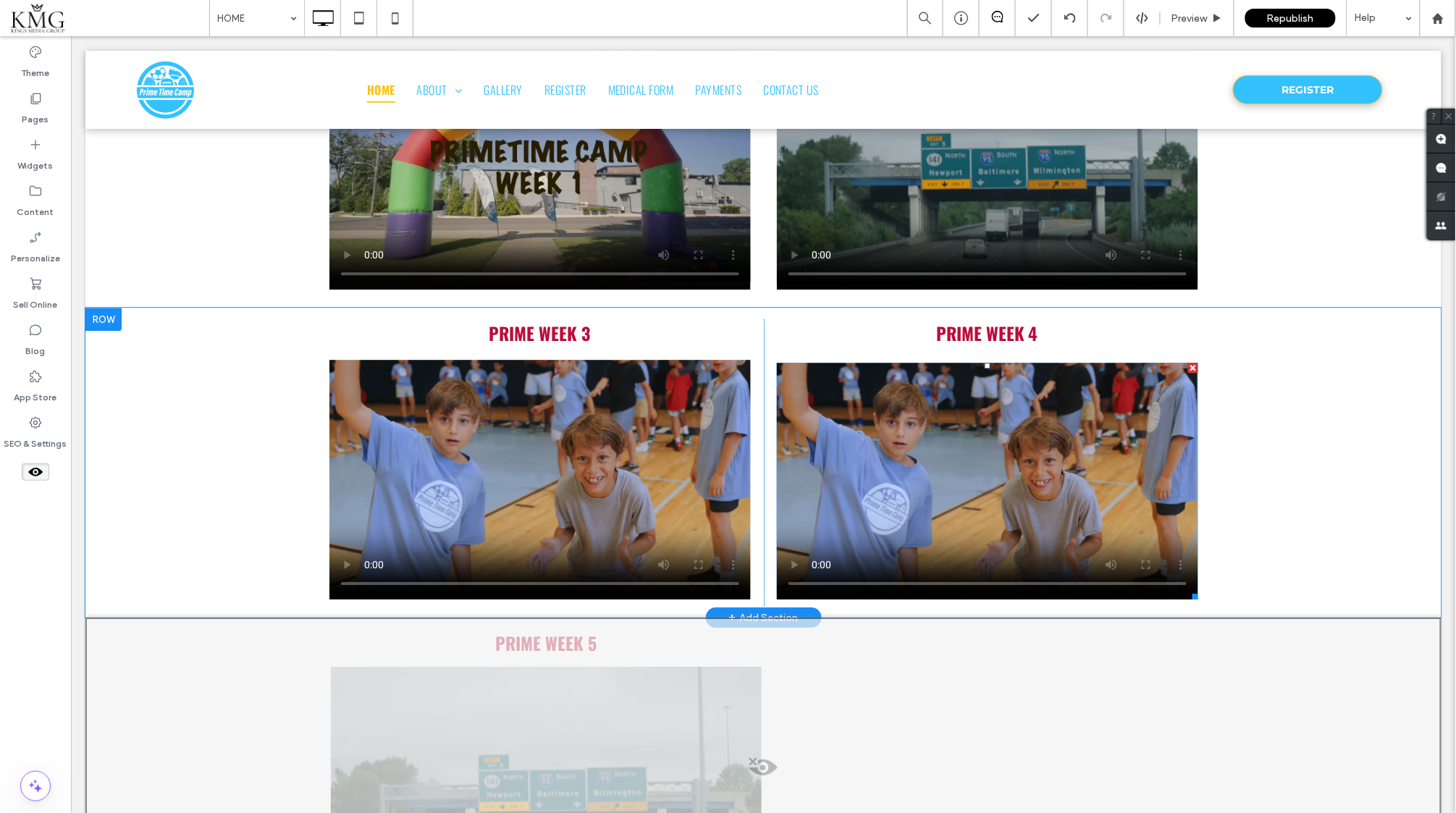
click at [898, 425] on span at bounding box center [987, 480] width 422 height 237
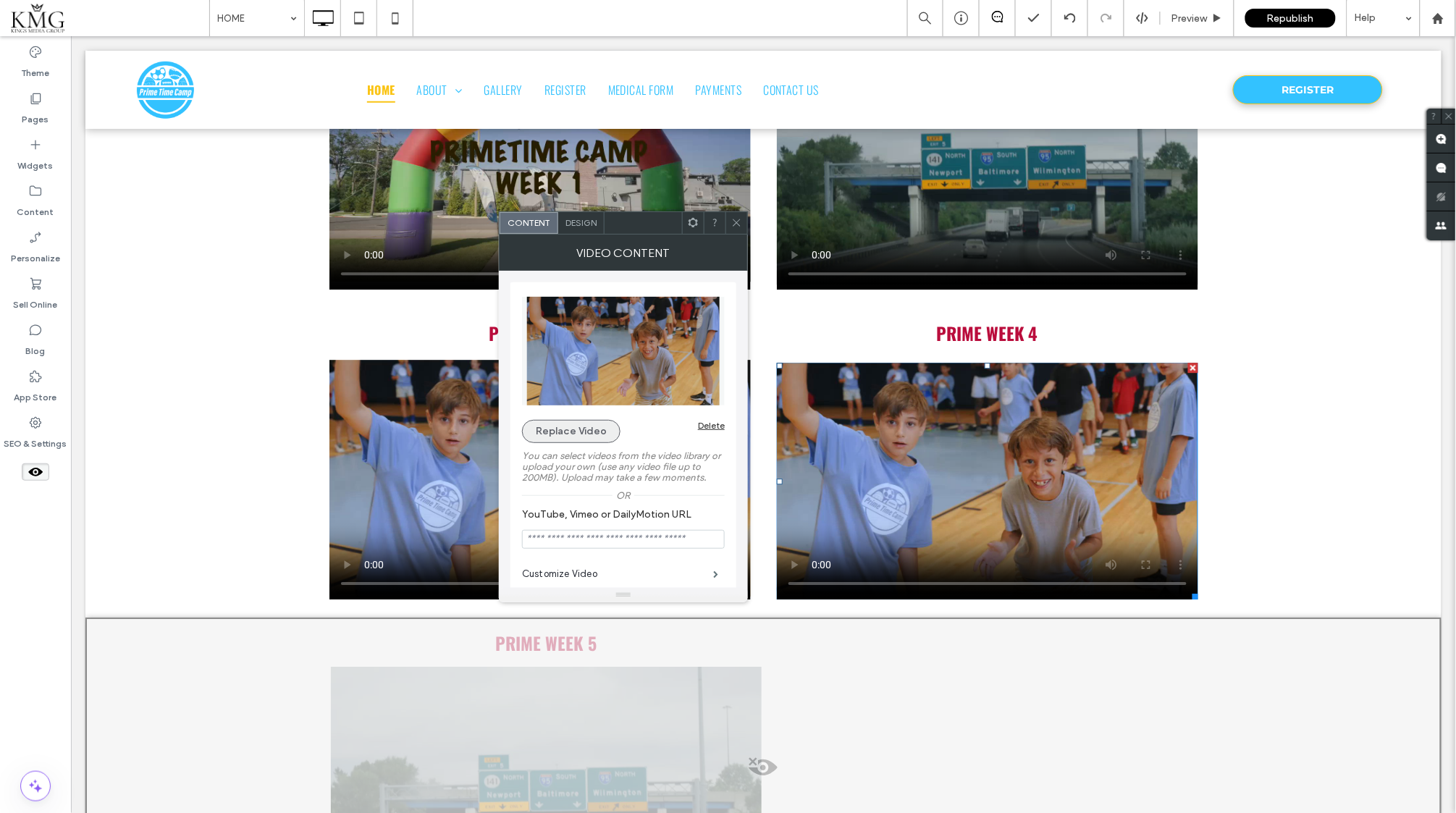
click at [571, 434] on button "Replace Video" at bounding box center [571, 431] width 98 height 23
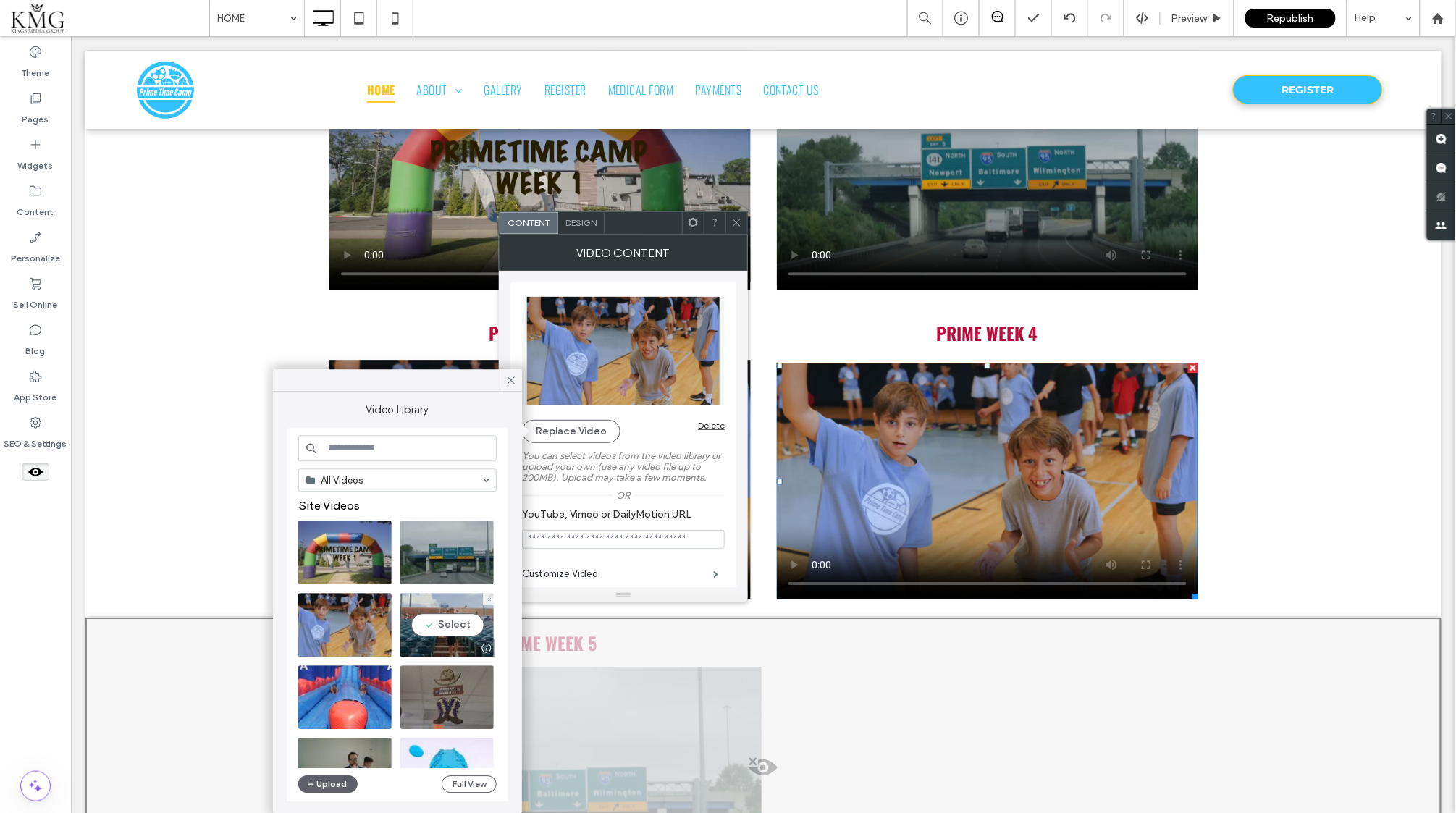
click at [445, 626] on video at bounding box center [447, 625] width 93 height 64
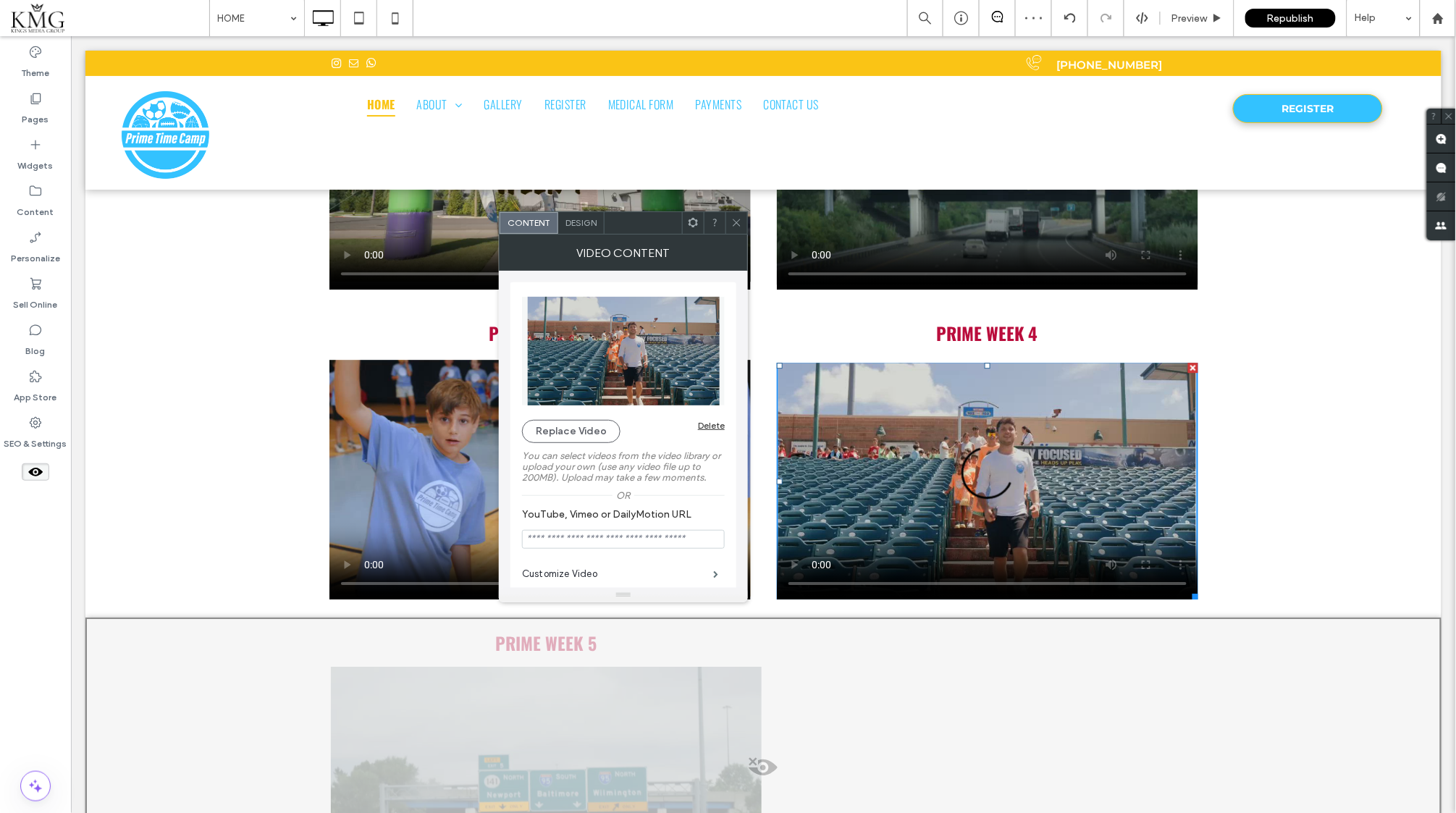
click at [739, 225] on icon at bounding box center [736, 223] width 11 height 11
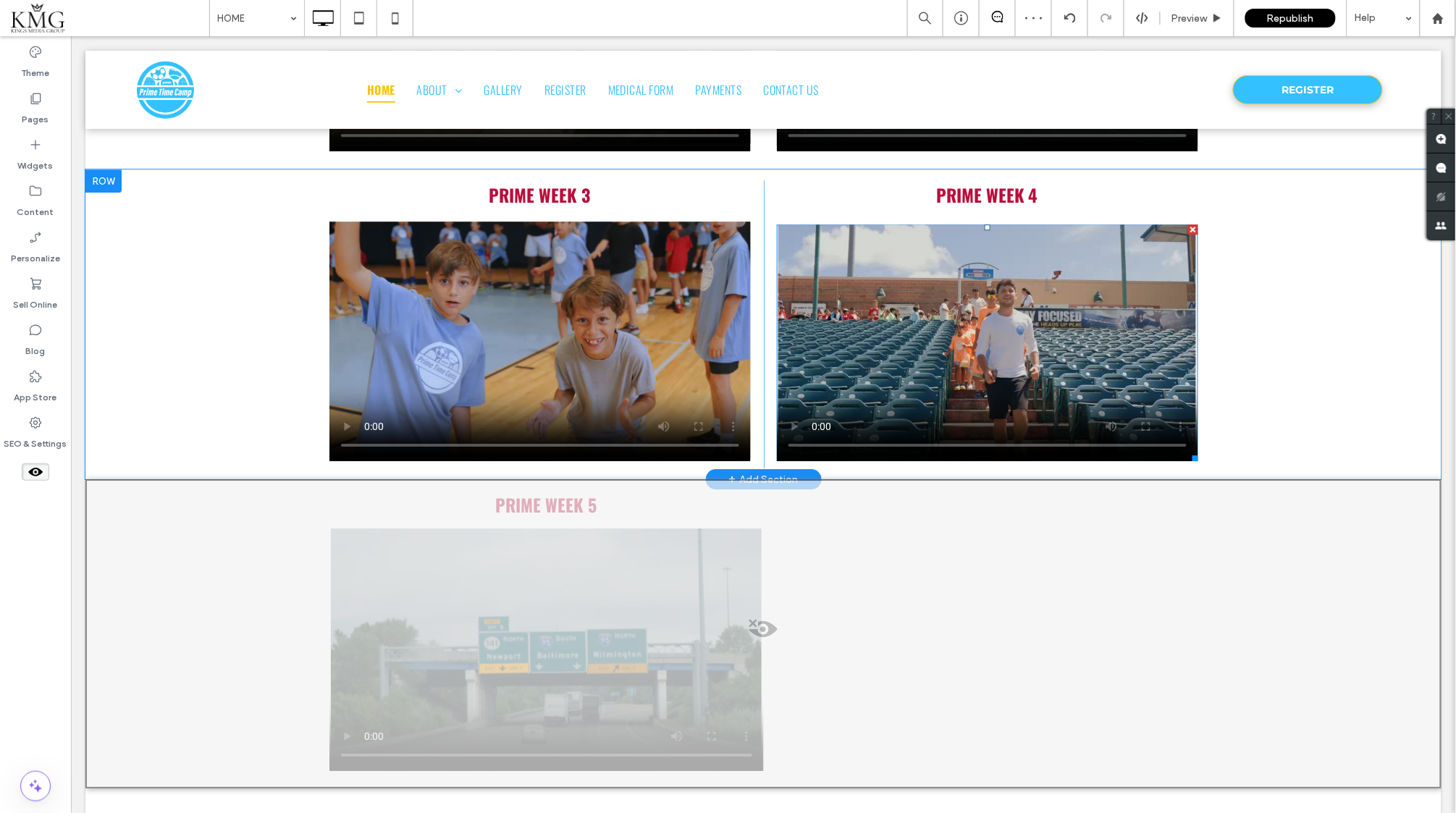
scroll to position [3373, 0]
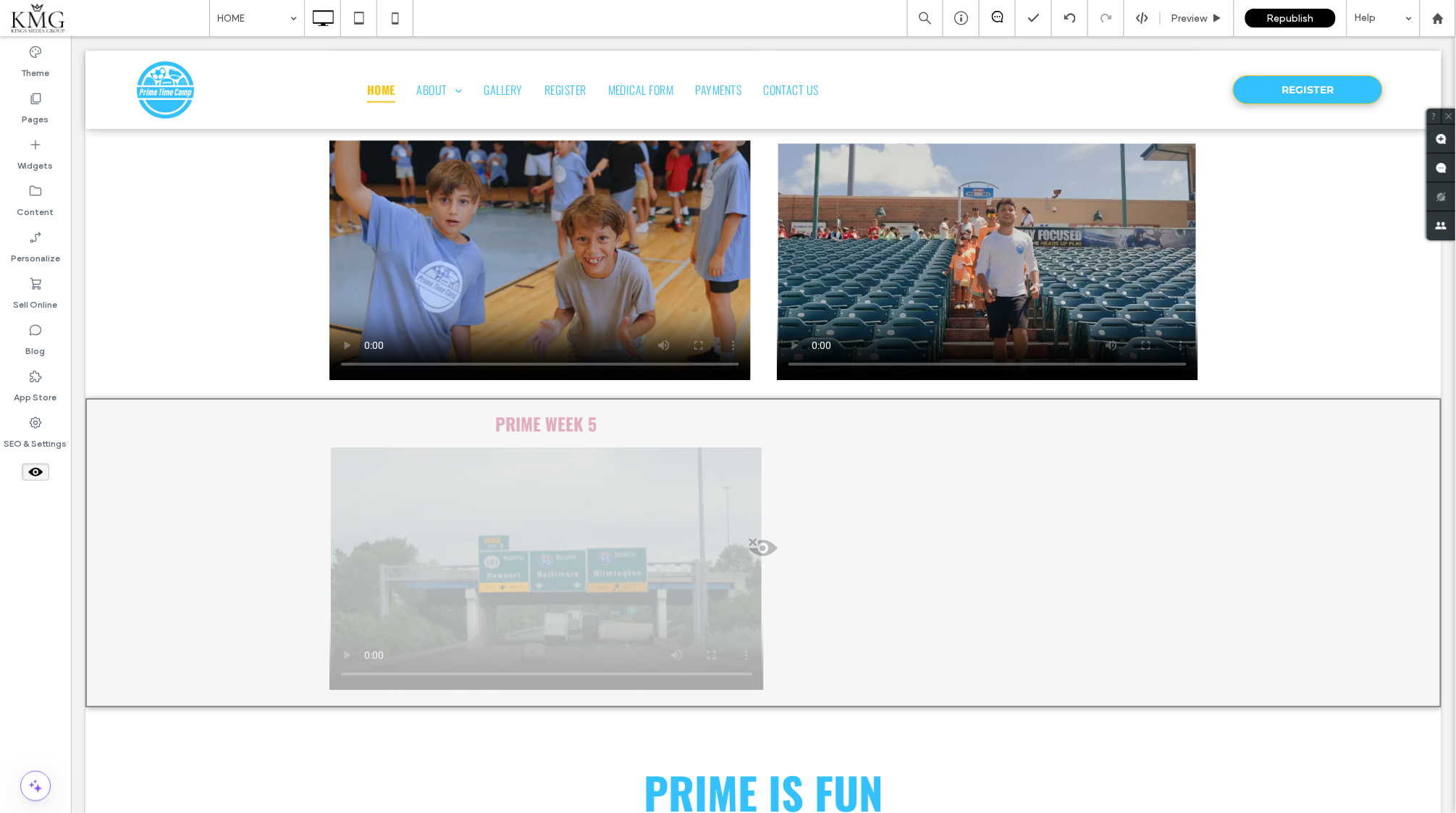
click at [433, 473] on div at bounding box center [763, 552] width 1356 height 309
click at [445, 492] on button "Yes" at bounding box center [453, 491] width 45 height 18
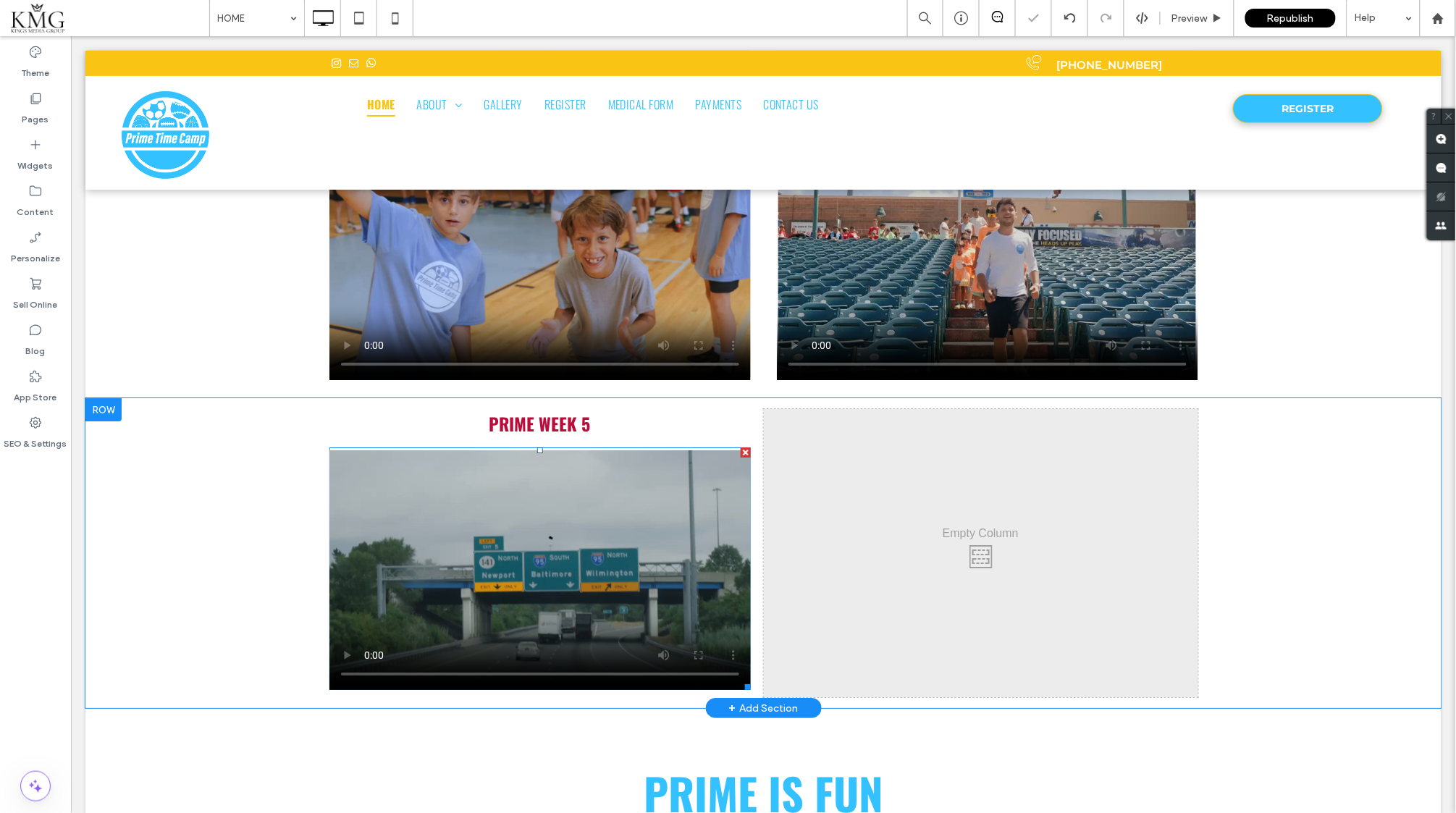
click at [506, 512] on span at bounding box center [539, 568] width 422 height 243
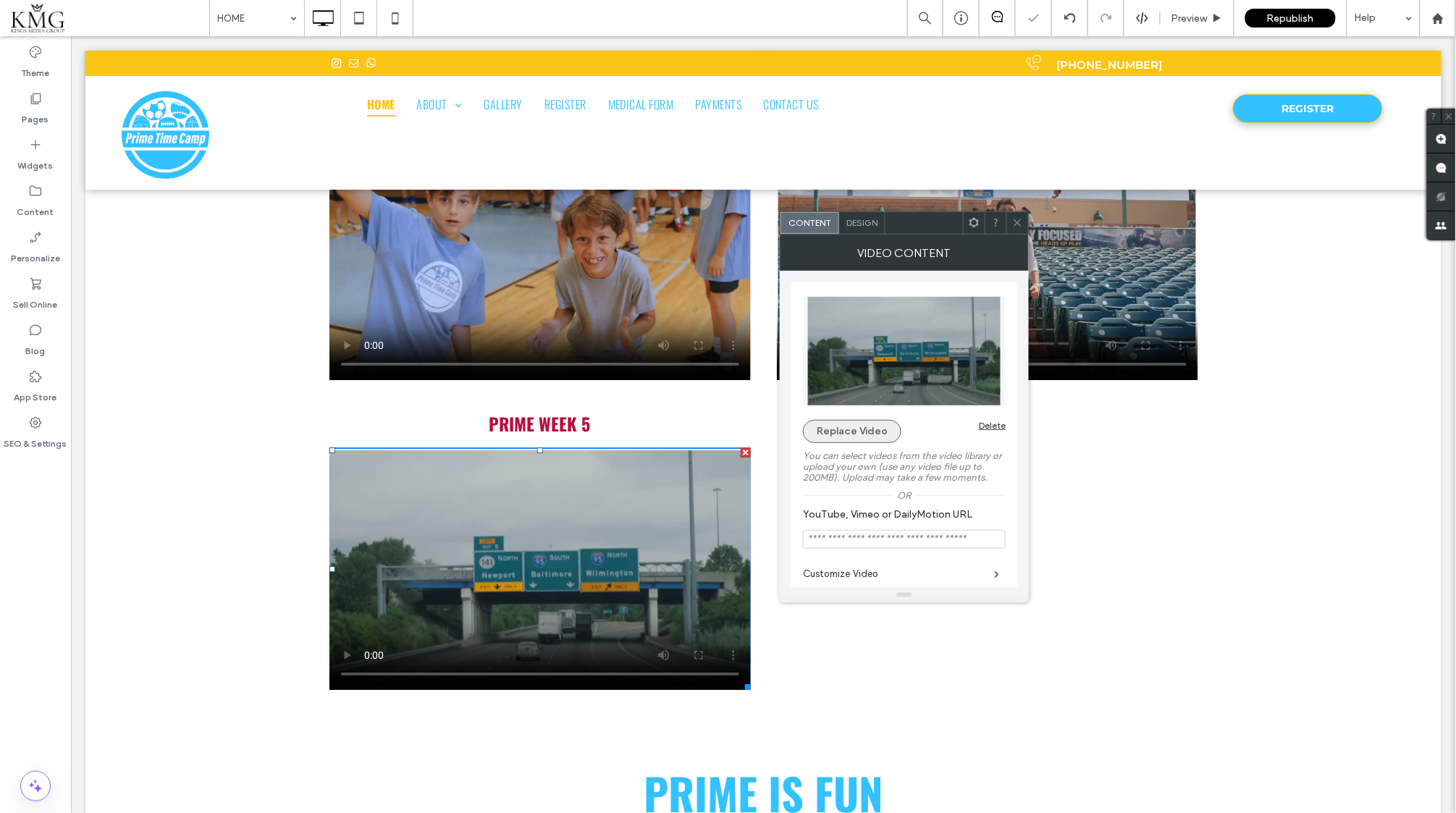
click at [834, 426] on button "Replace Video" at bounding box center [852, 431] width 98 height 23
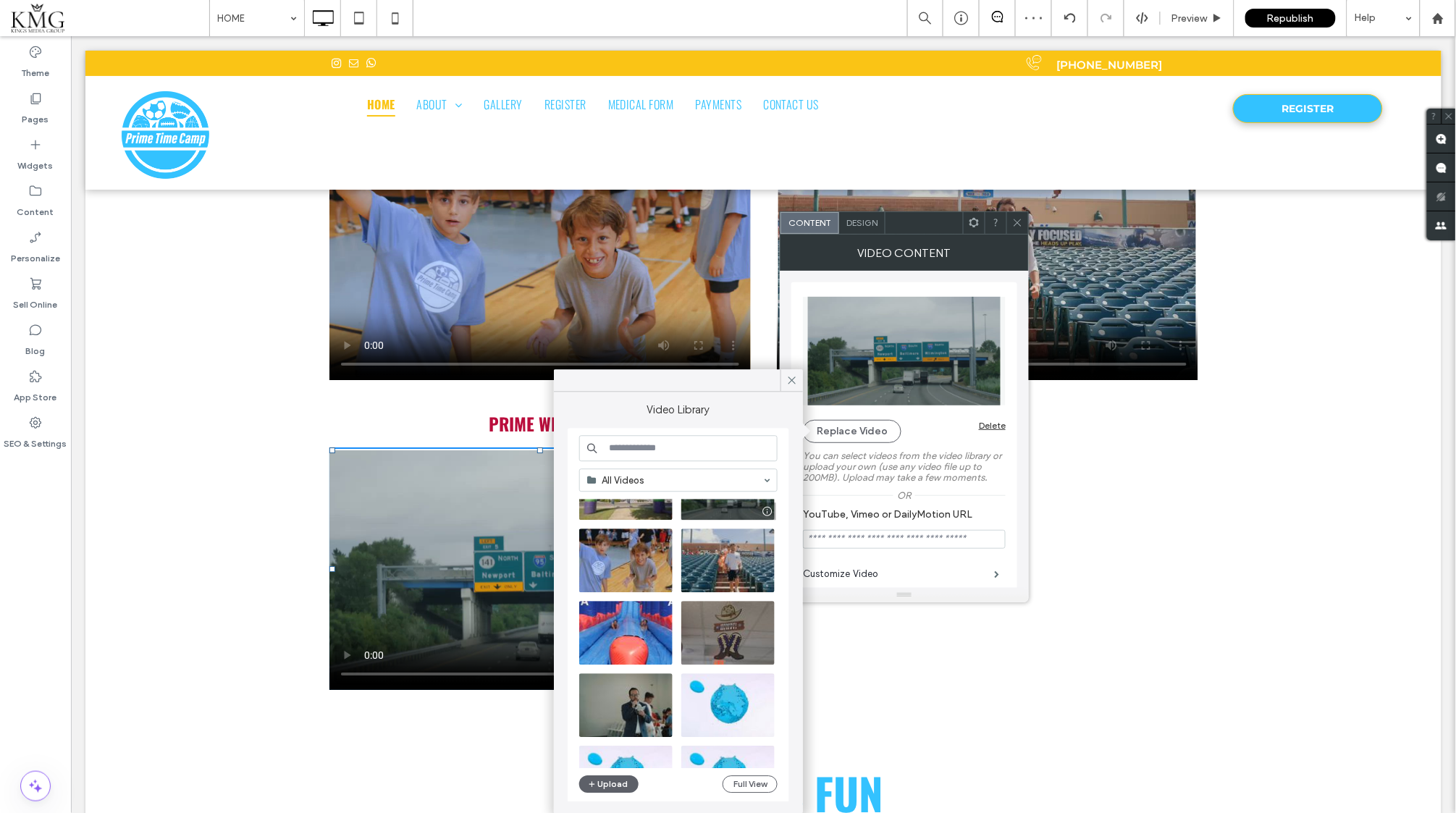
scroll to position [80, 0]
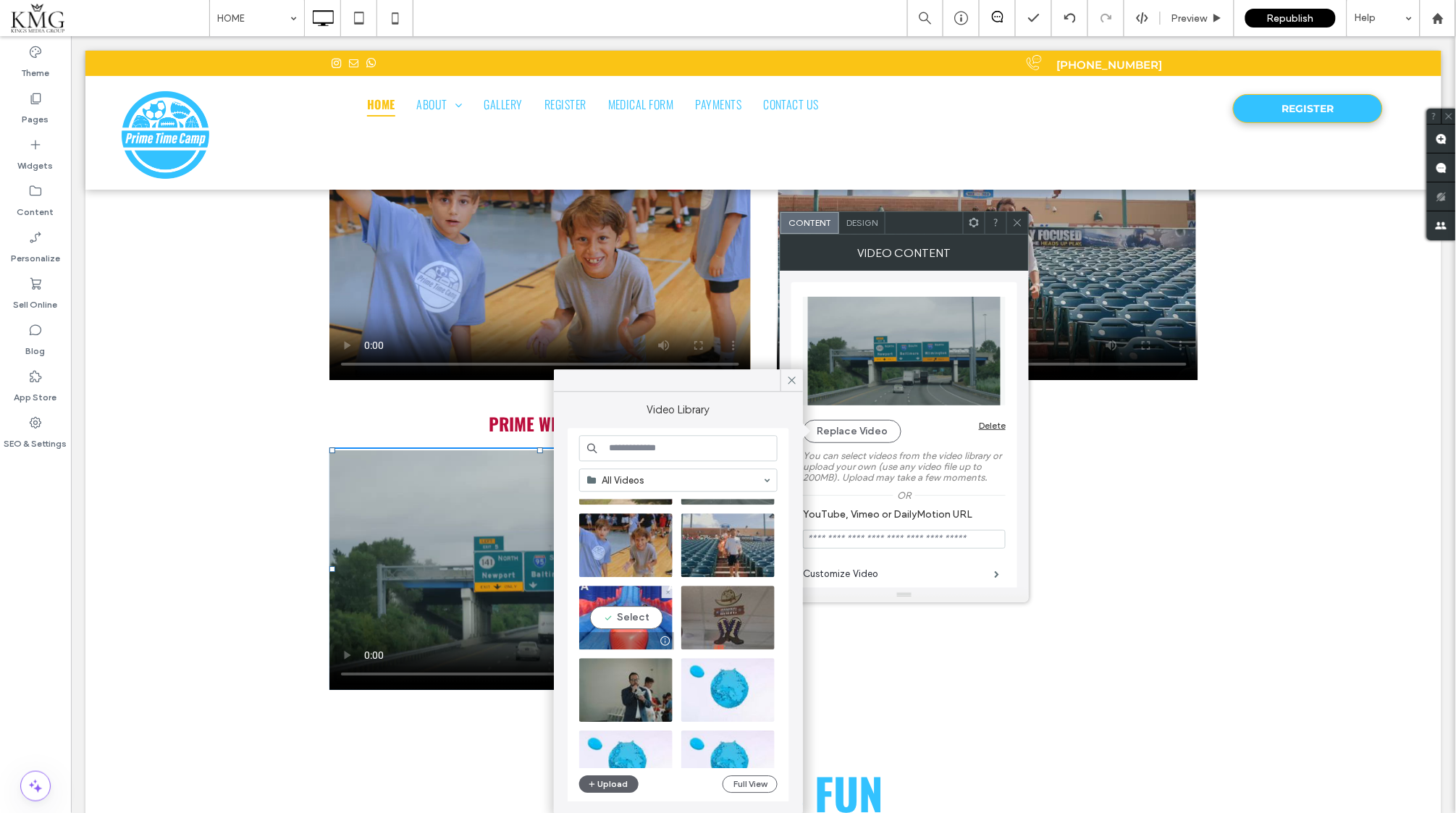
click at [605, 624] on video at bounding box center [626, 618] width 93 height 64
type input "**********"
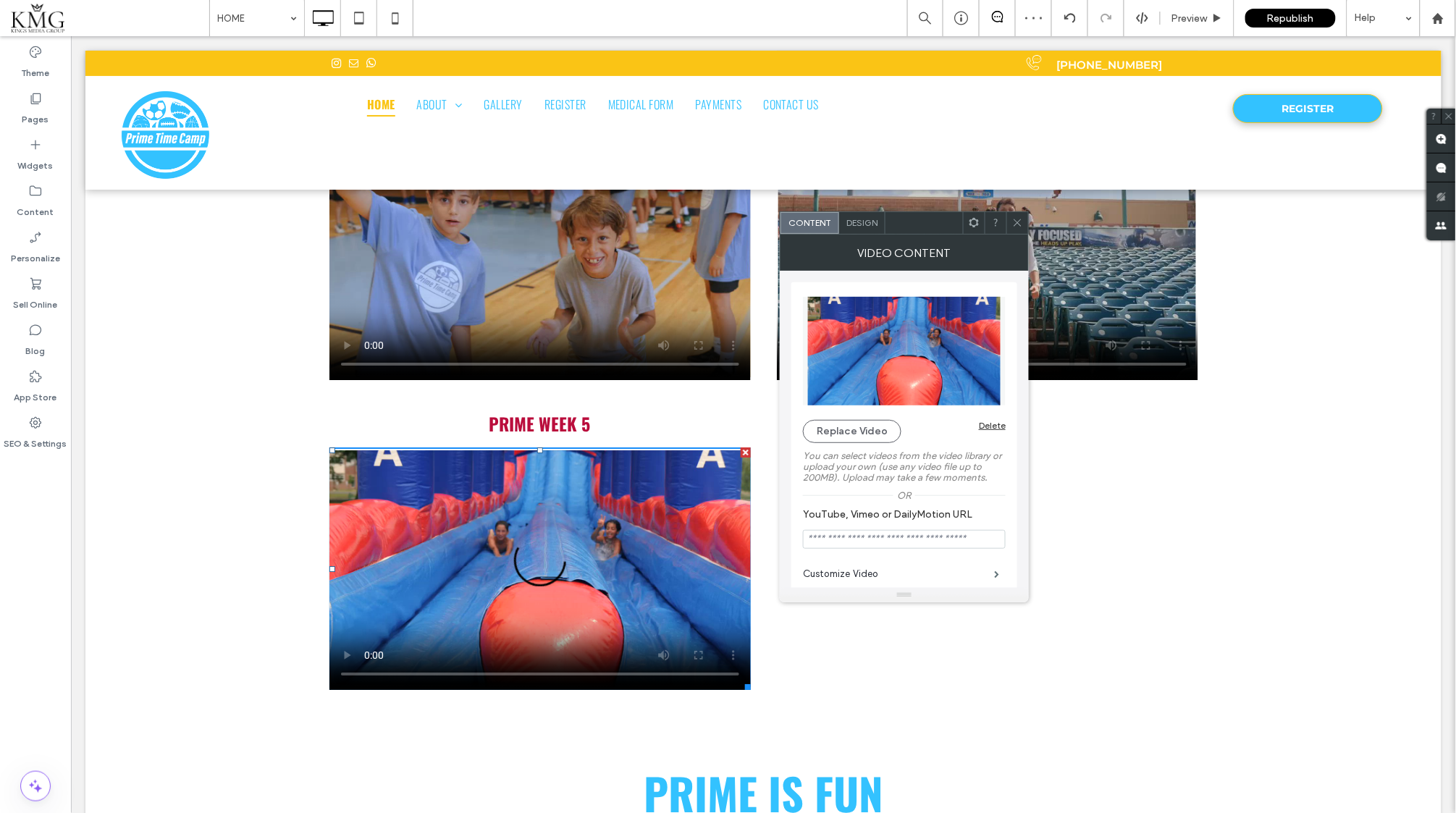
click at [1017, 220] on icon at bounding box center [1017, 223] width 11 height 11
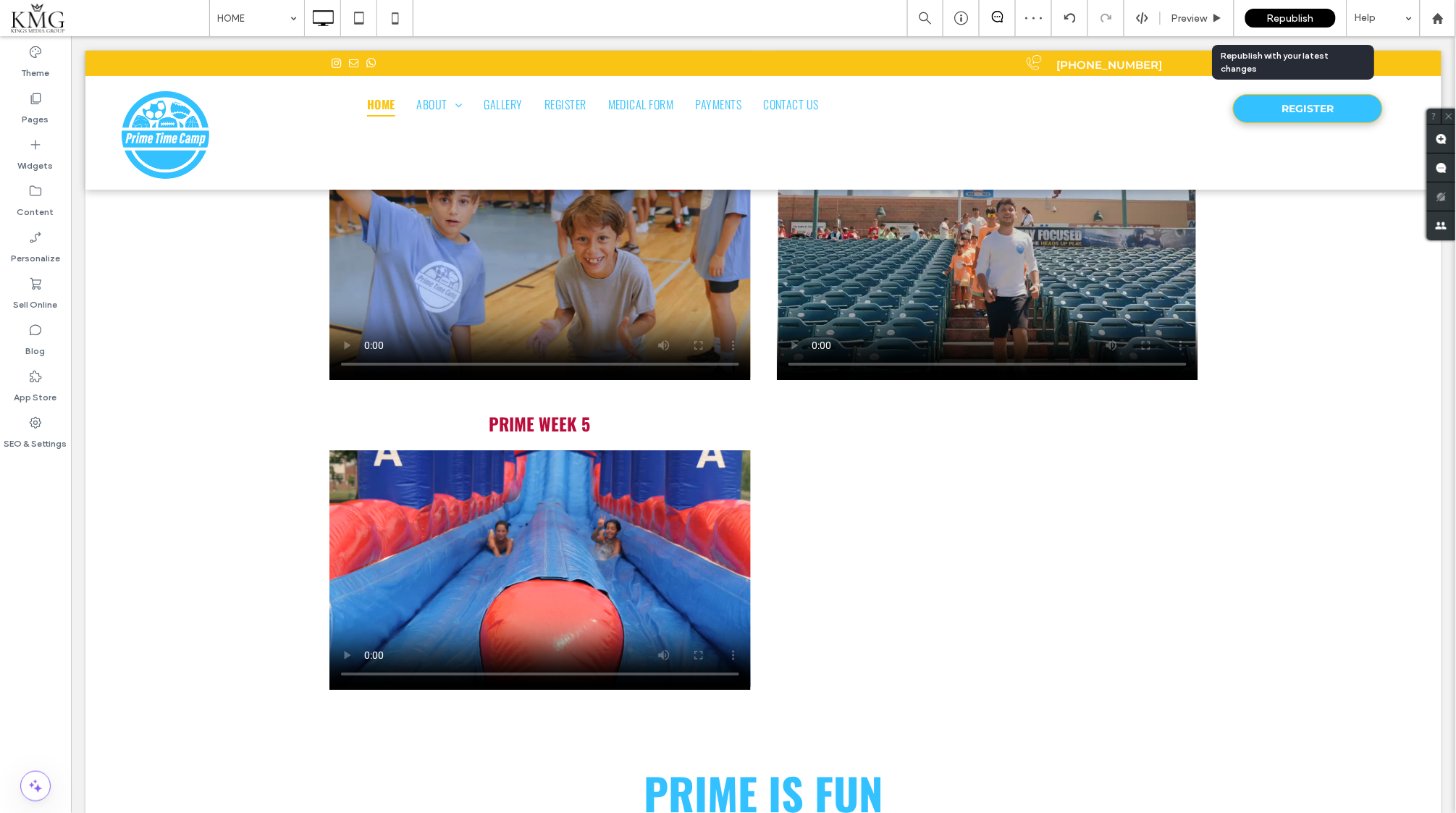
click at [1276, 20] on span "Republish" at bounding box center [1291, 18] width 47 height 13
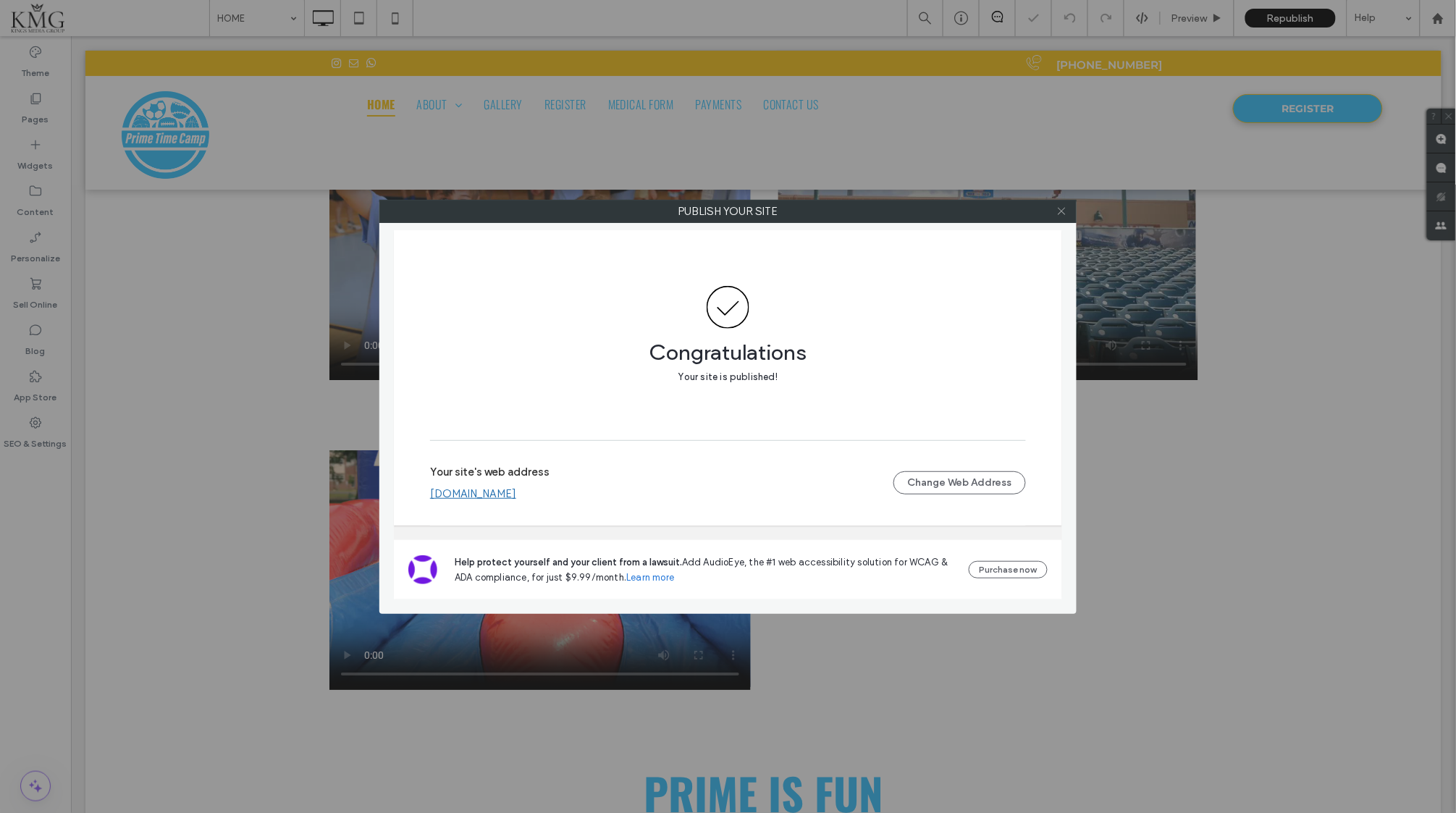
click at [1062, 206] on icon at bounding box center [1062, 211] width 11 height 11
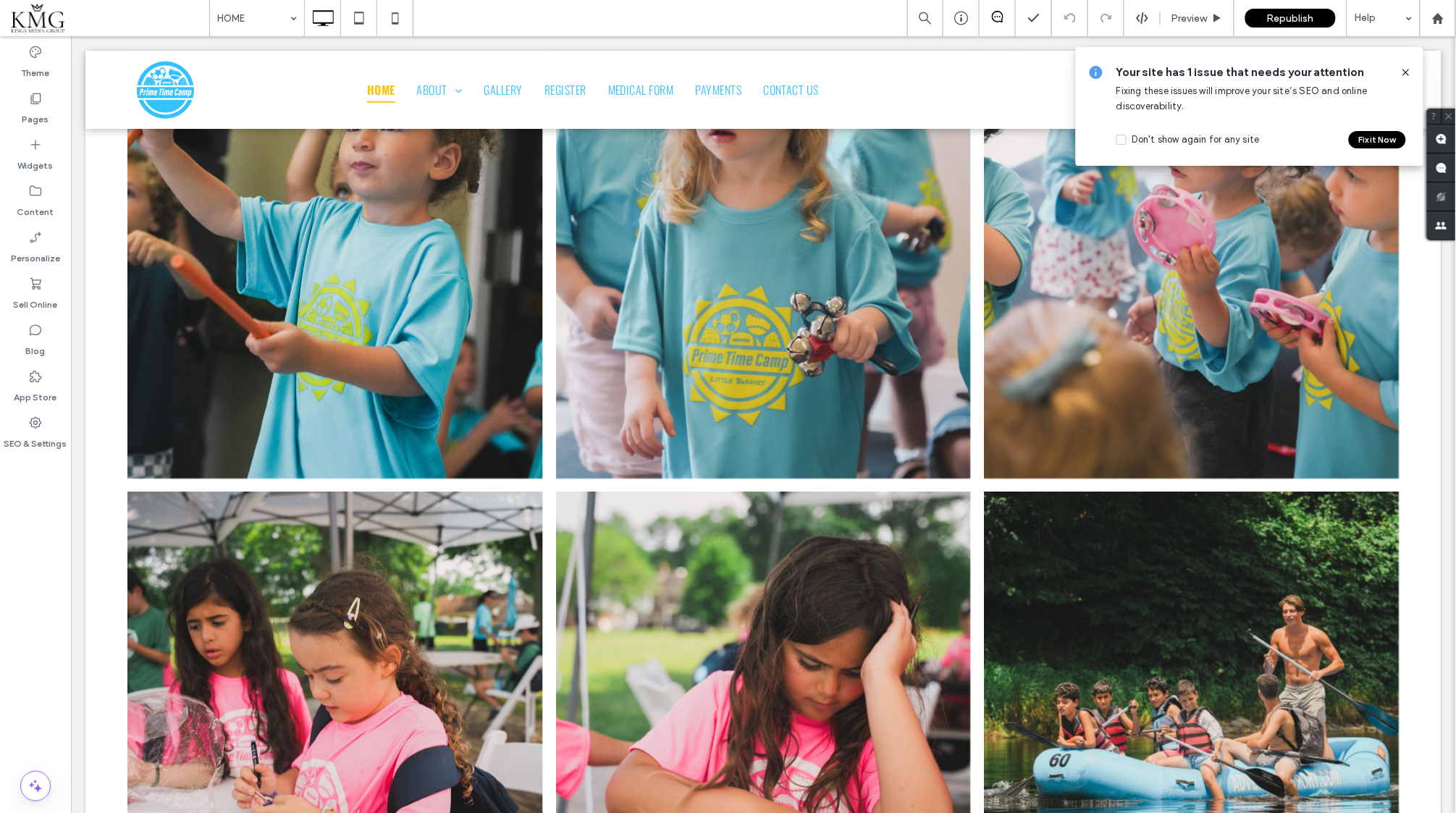
scroll to position [5056, 0]
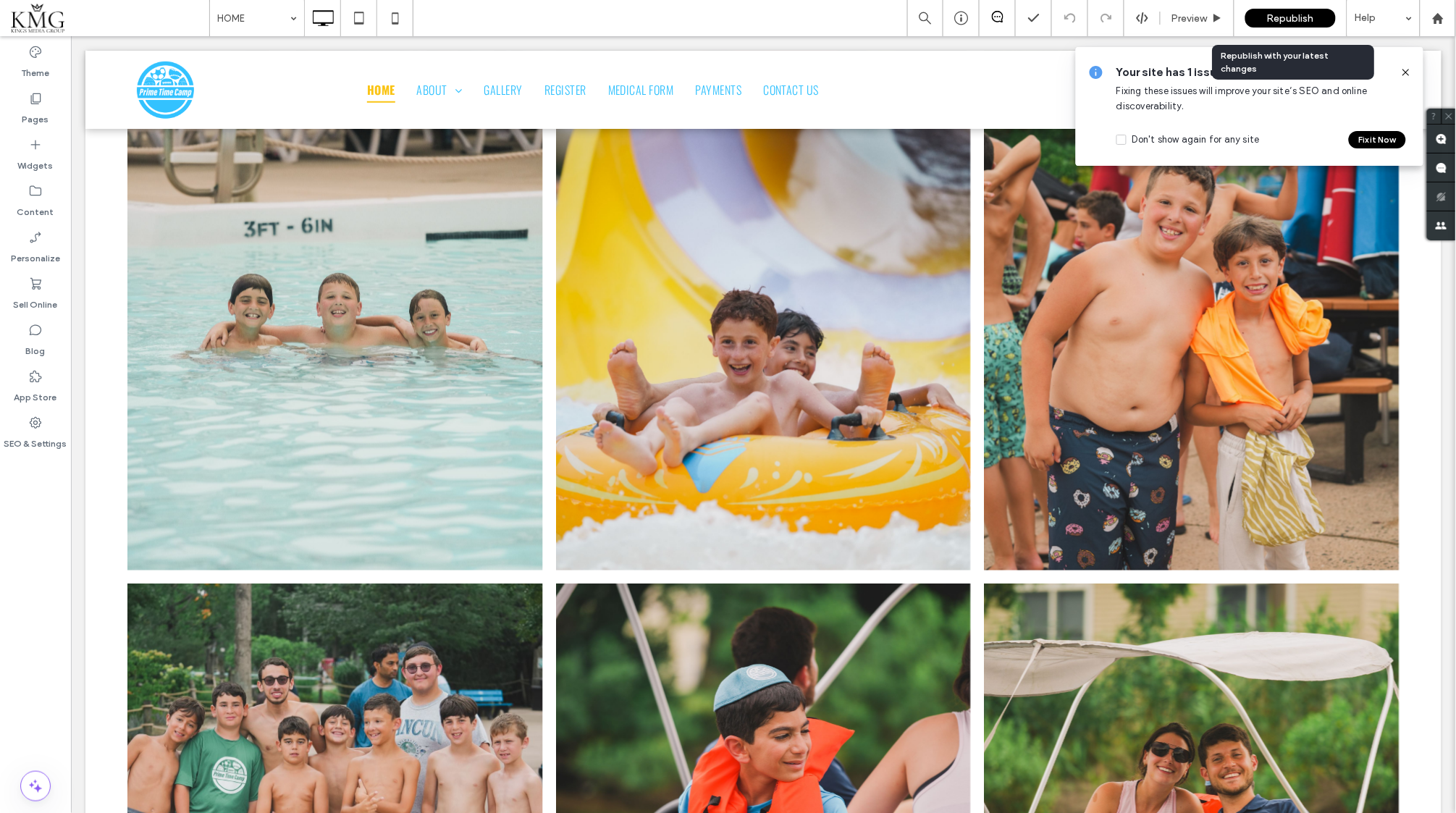
click at [1275, 27] on div "Republish" at bounding box center [1290, 18] width 90 height 36
click at [1275, 21] on span "Republish" at bounding box center [1291, 18] width 47 height 13
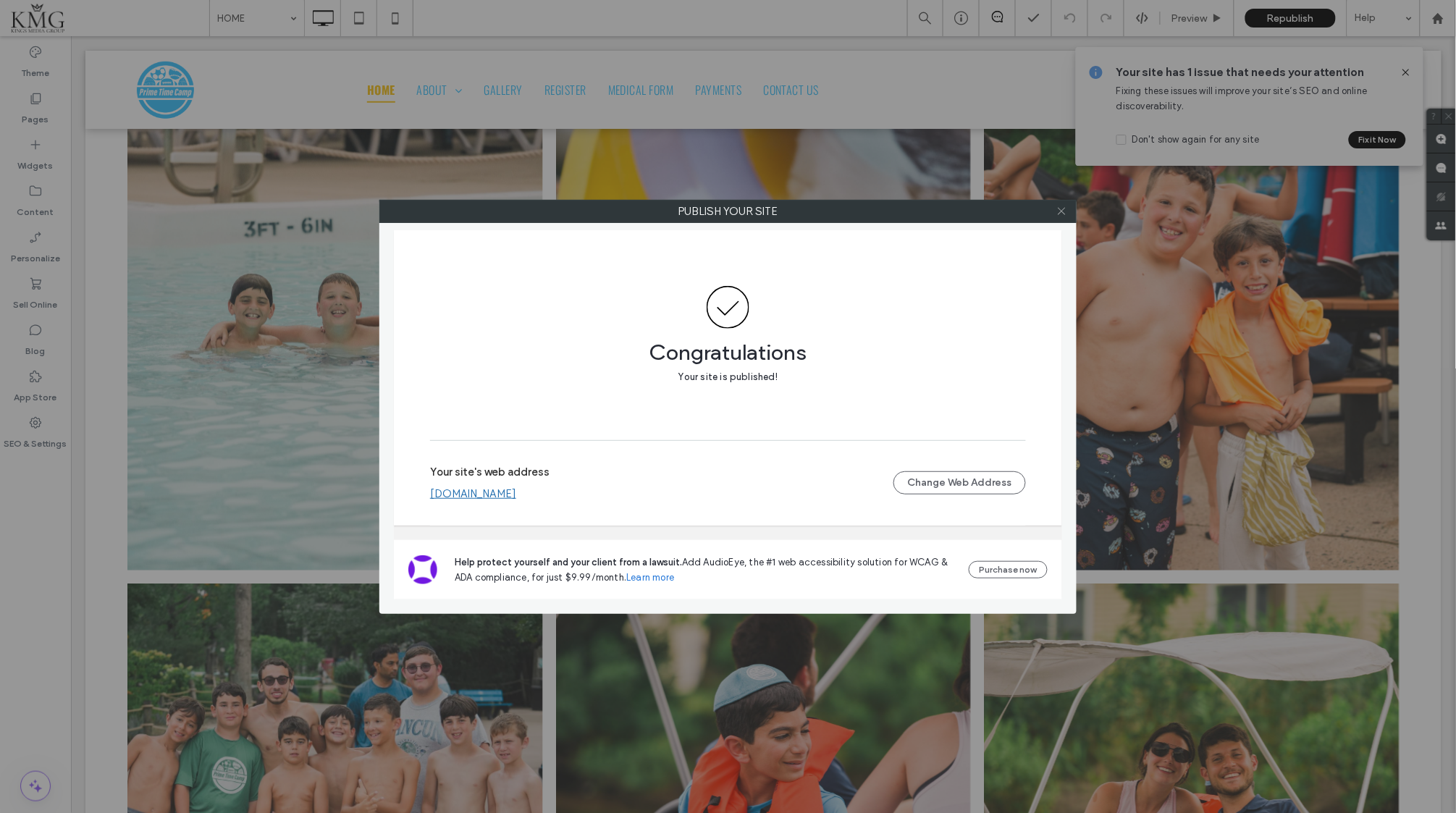
click at [1058, 206] on icon at bounding box center [1062, 211] width 11 height 11
